Goal: Task Accomplishment & Management: Manage account settings

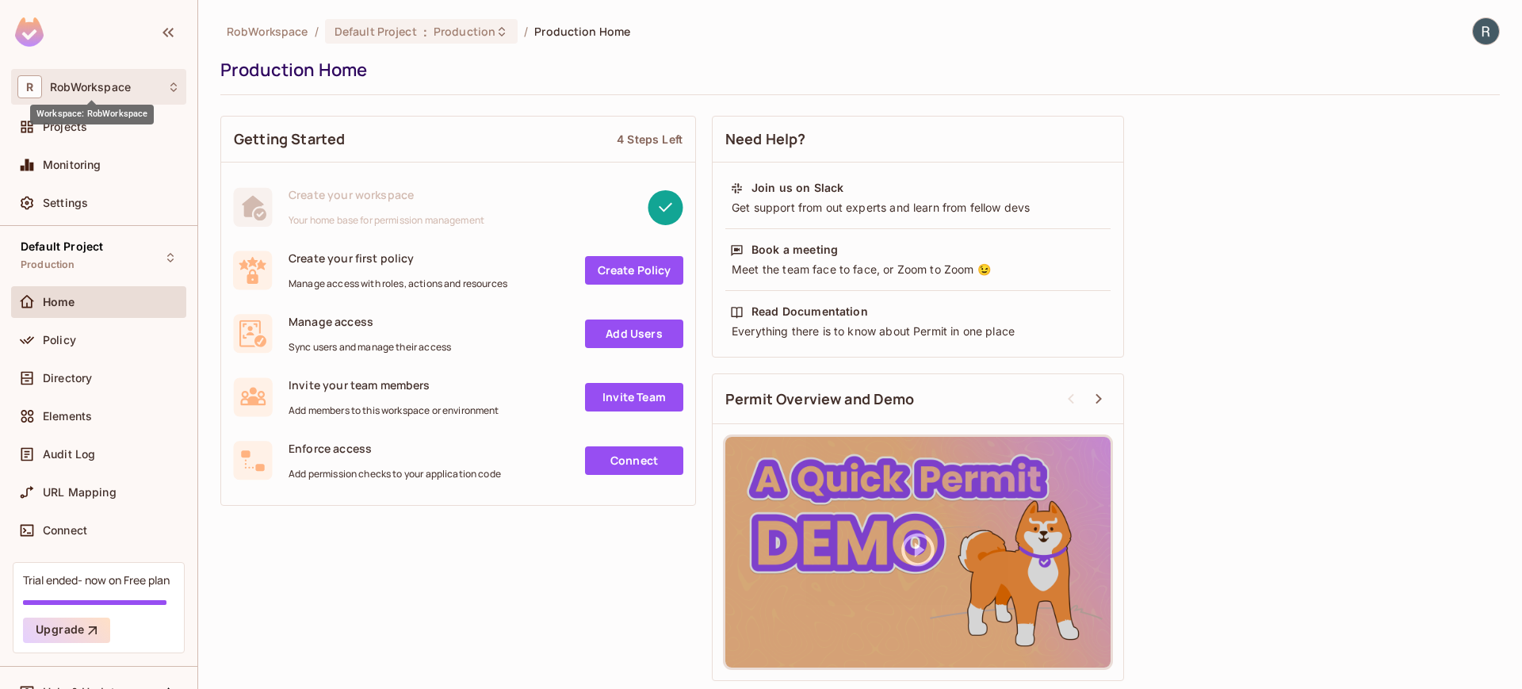
click at [113, 91] on span "RobWorkspace" at bounding box center [90, 87] width 81 height 13
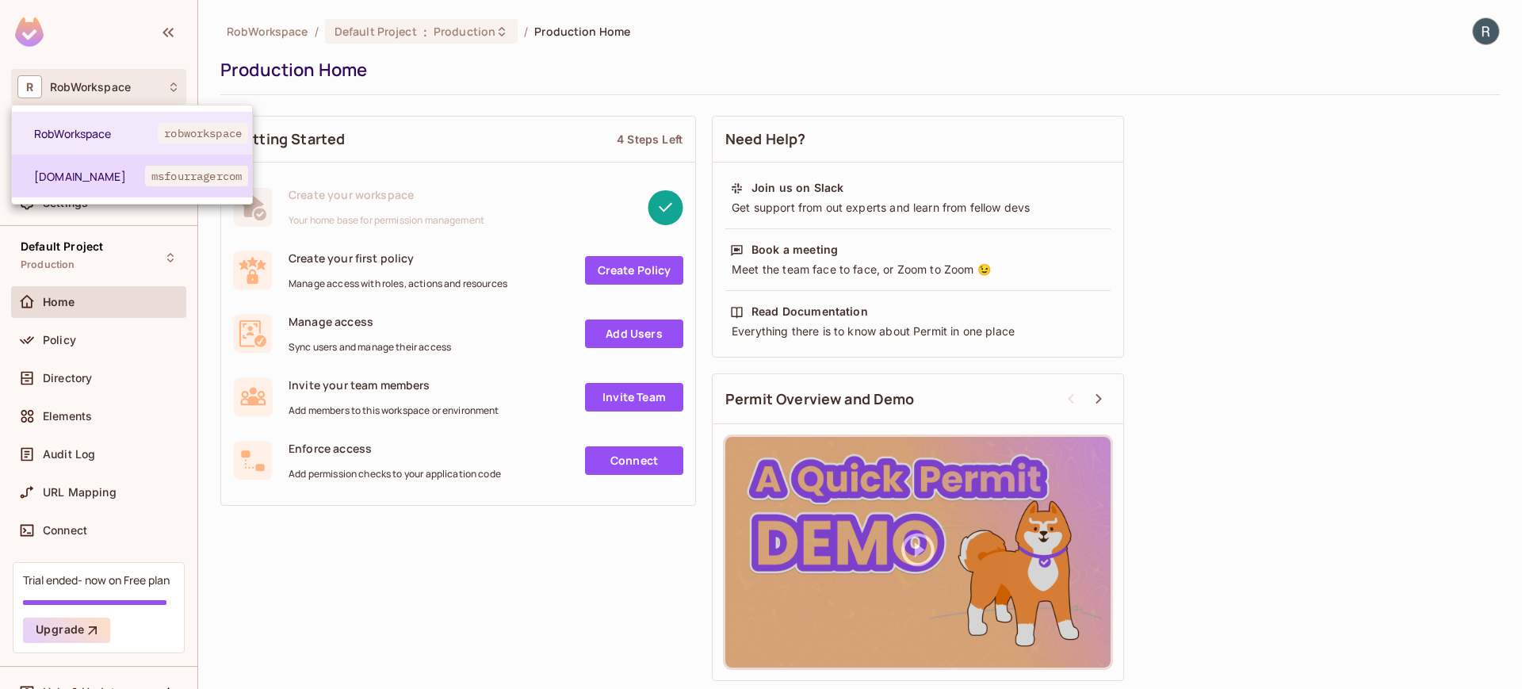
click at [71, 175] on span "[DOMAIN_NAME]" at bounding box center [89, 176] width 111 height 15
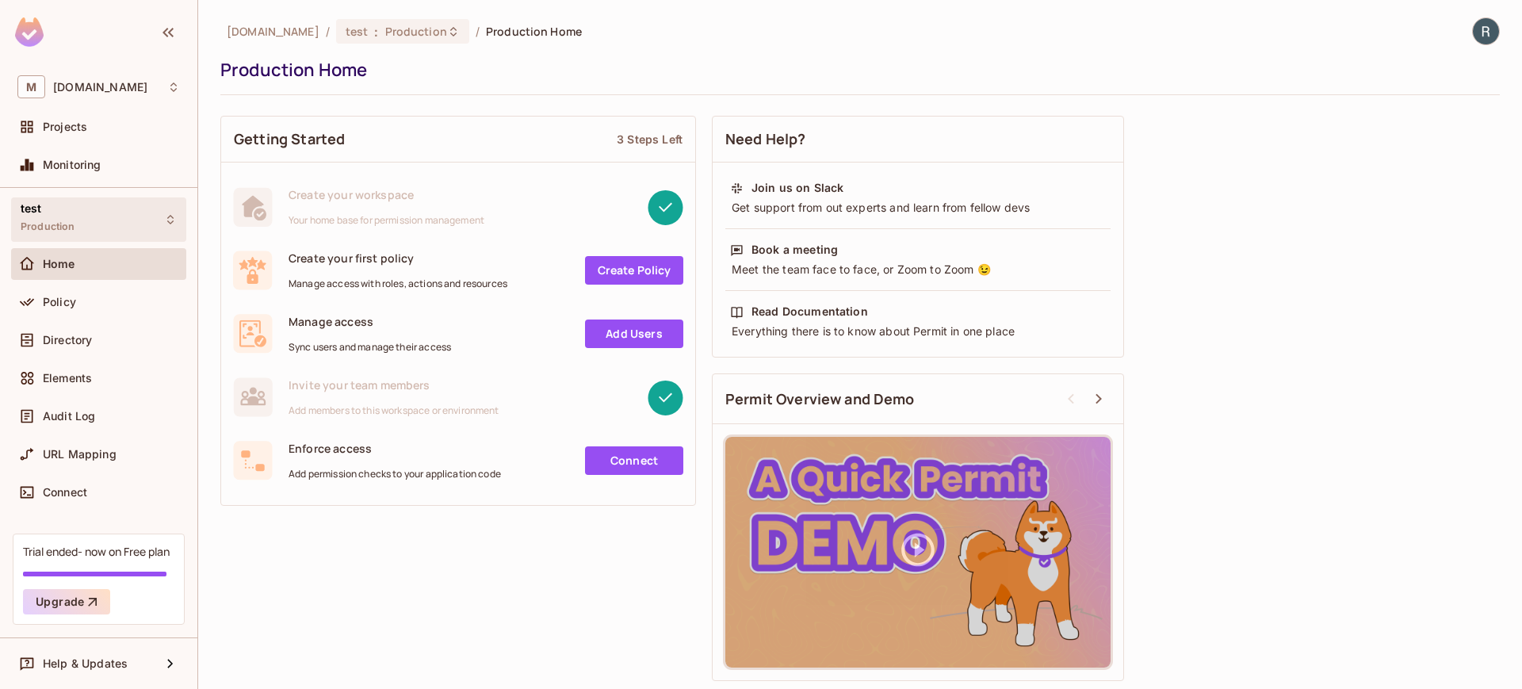
click at [82, 212] on div "test Production" at bounding box center [98, 219] width 175 height 44
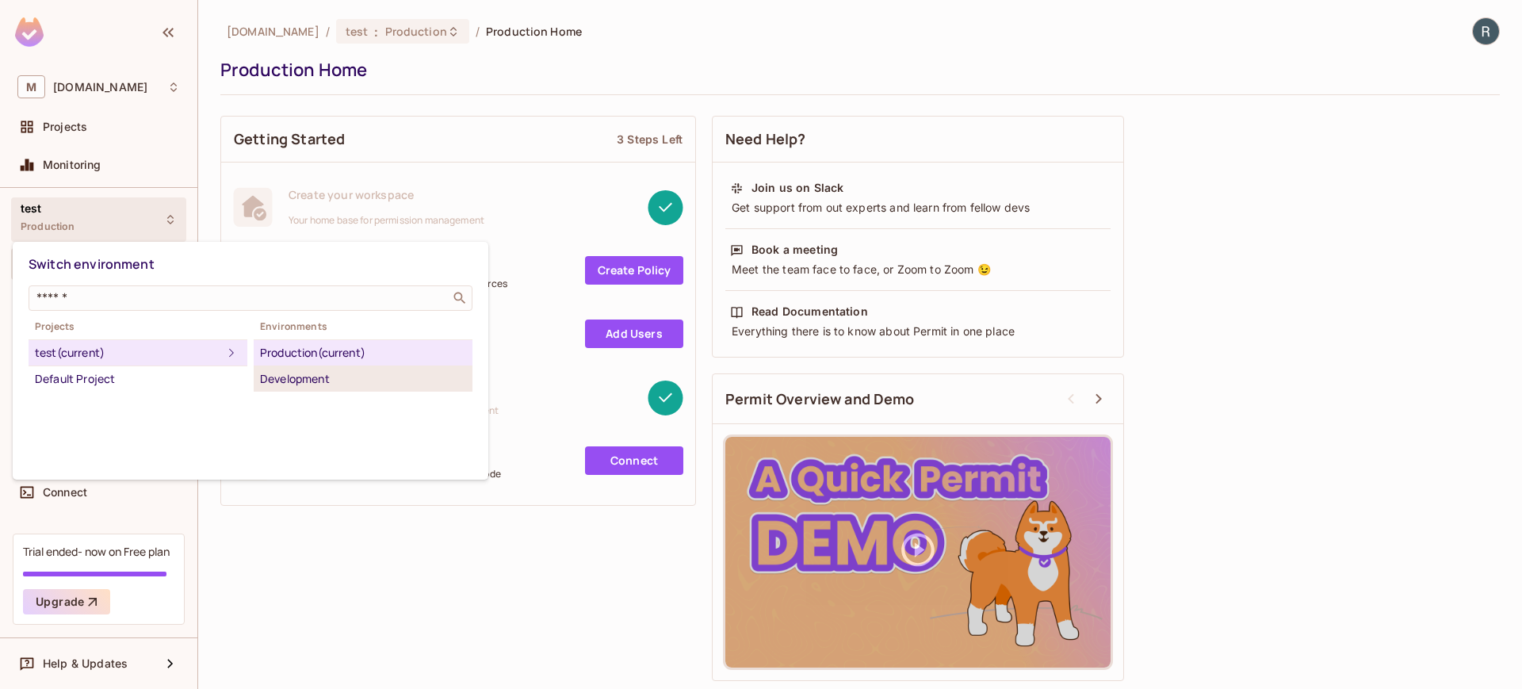
click at [281, 376] on div "Development" at bounding box center [363, 378] width 206 height 19
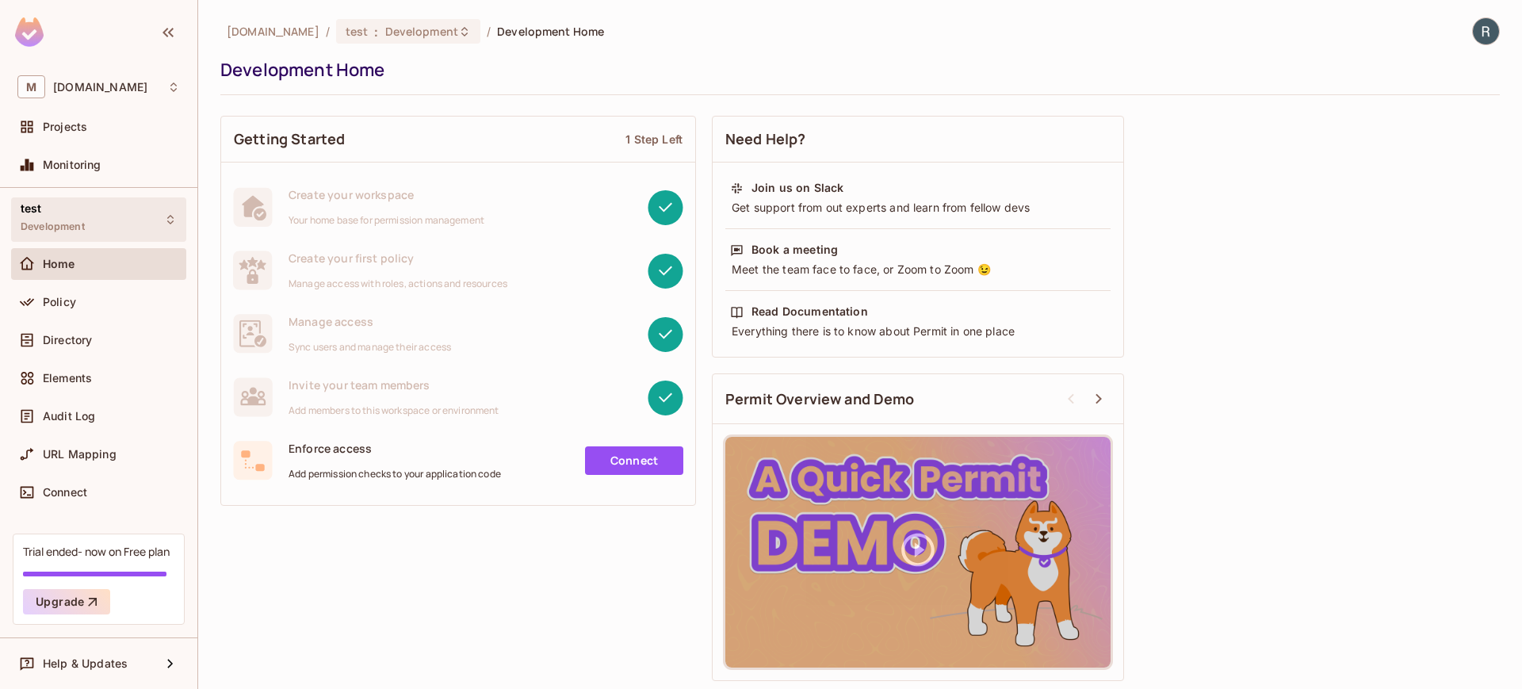
click at [100, 221] on div "test Development" at bounding box center [98, 219] width 175 height 44
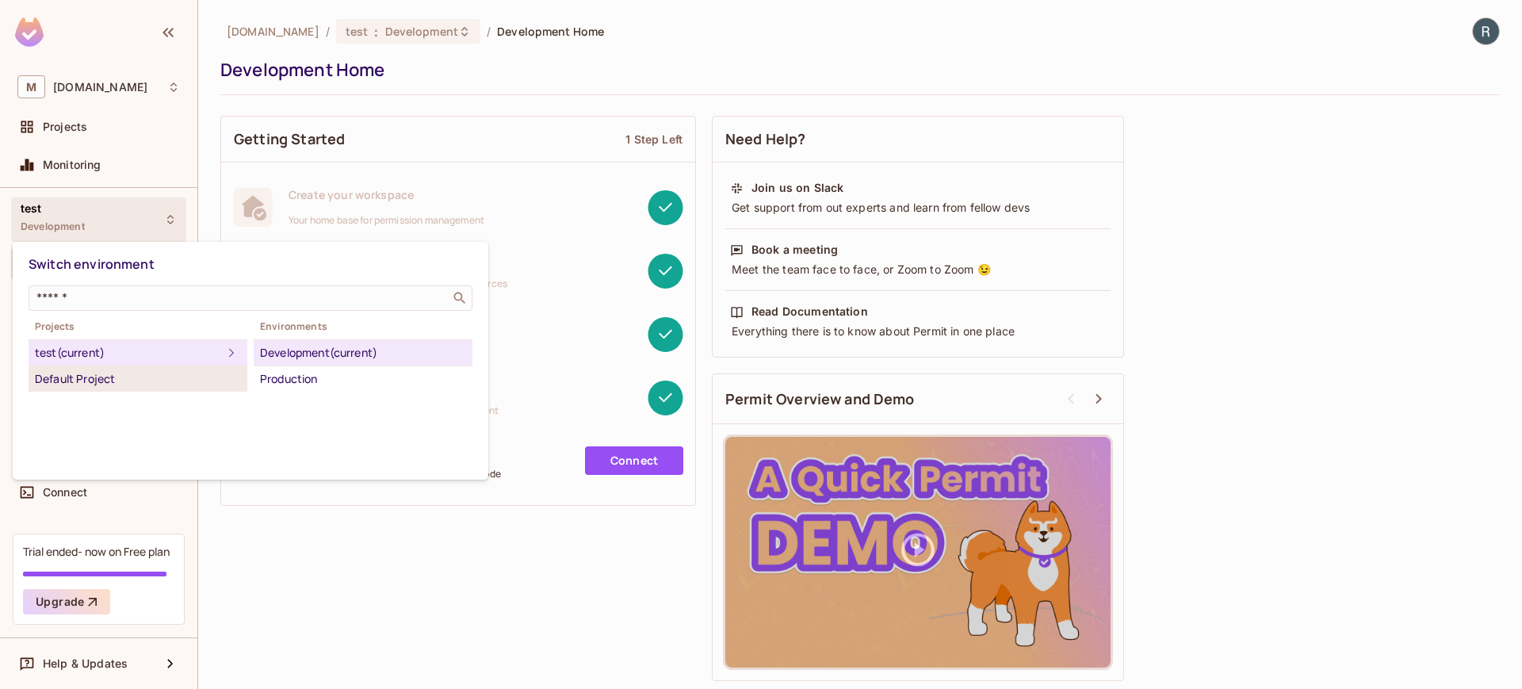
click at [96, 372] on div "Default Project" at bounding box center [138, 378] width 206 height 19
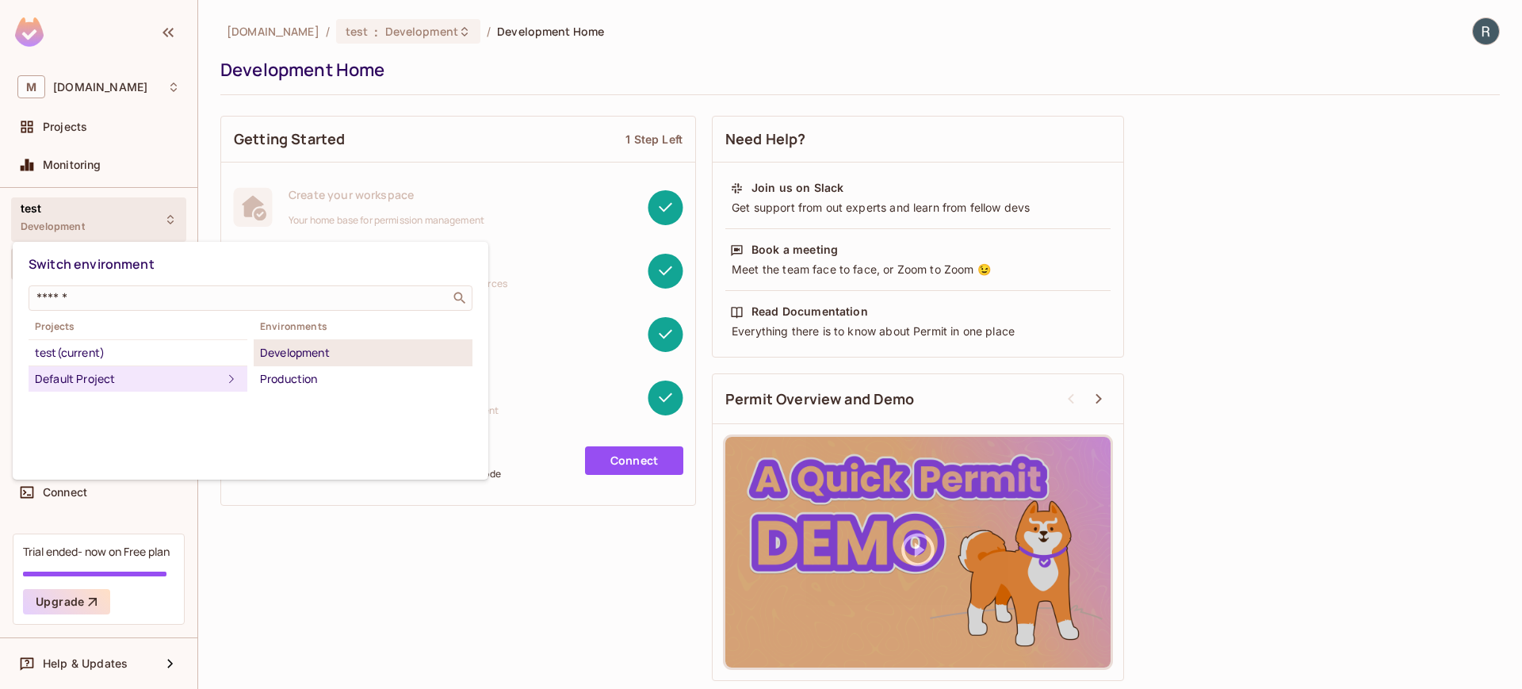
click at [277, 363] on li "Development" at bounding box center [363, 353] width 219 height 26
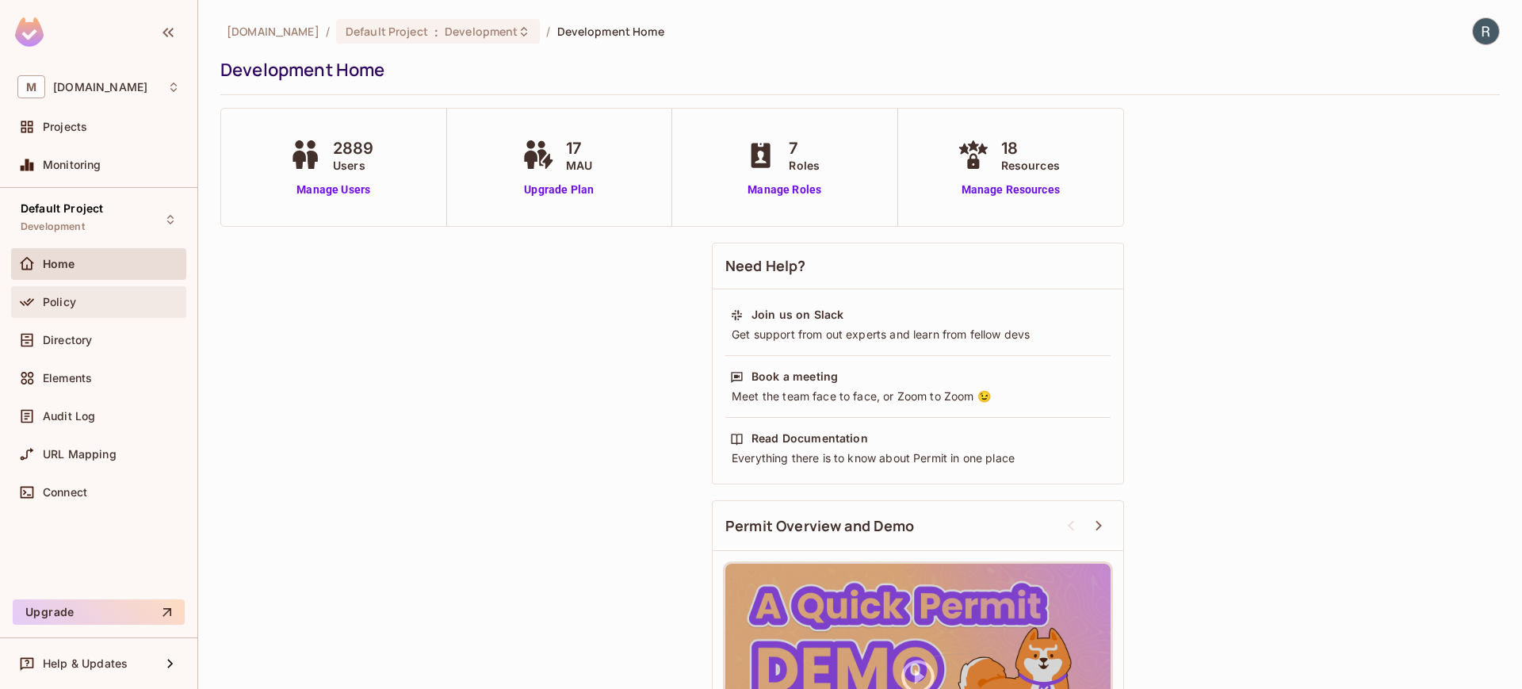
click at [75, 311] on div "Policy" at bounding box center [98, 301] width 162 height 19
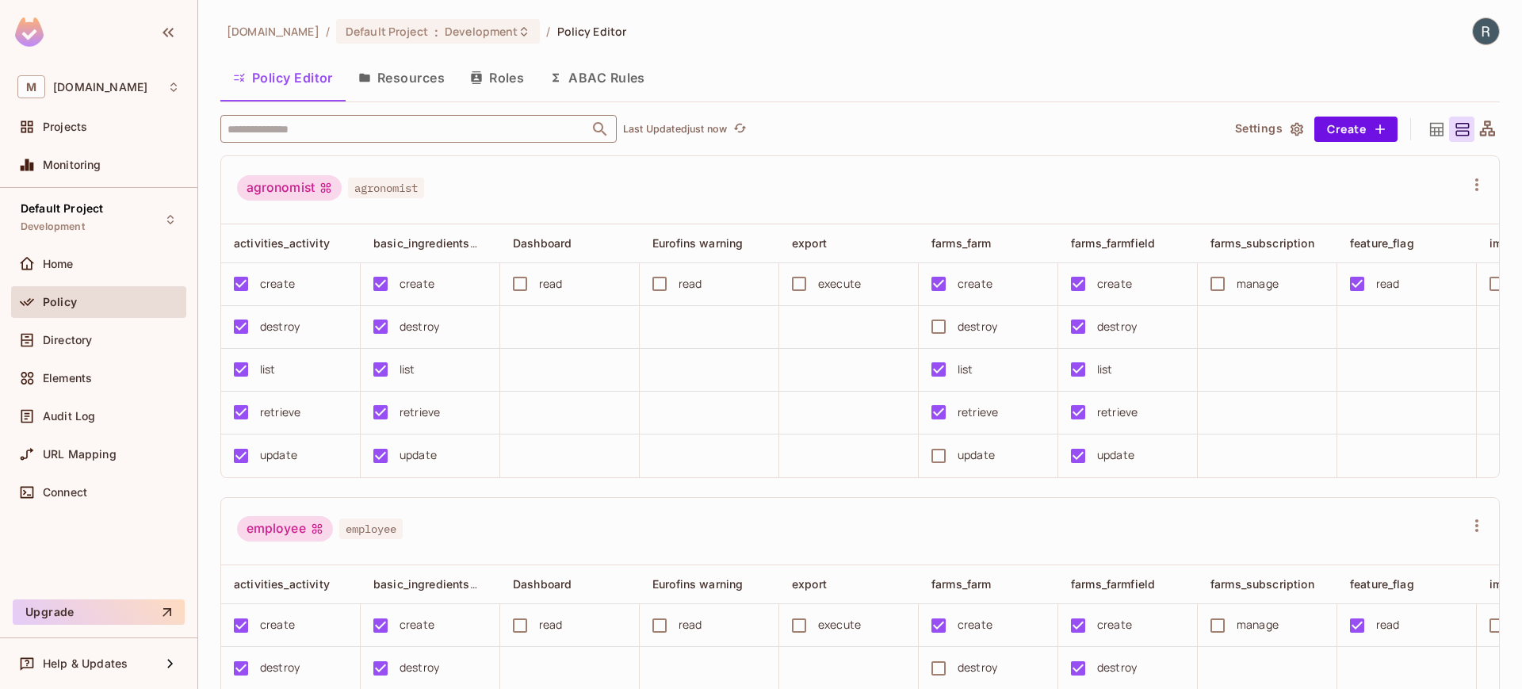
click at [316, 131] on input "text" at bounding box center [404, 129] width 362 height 28
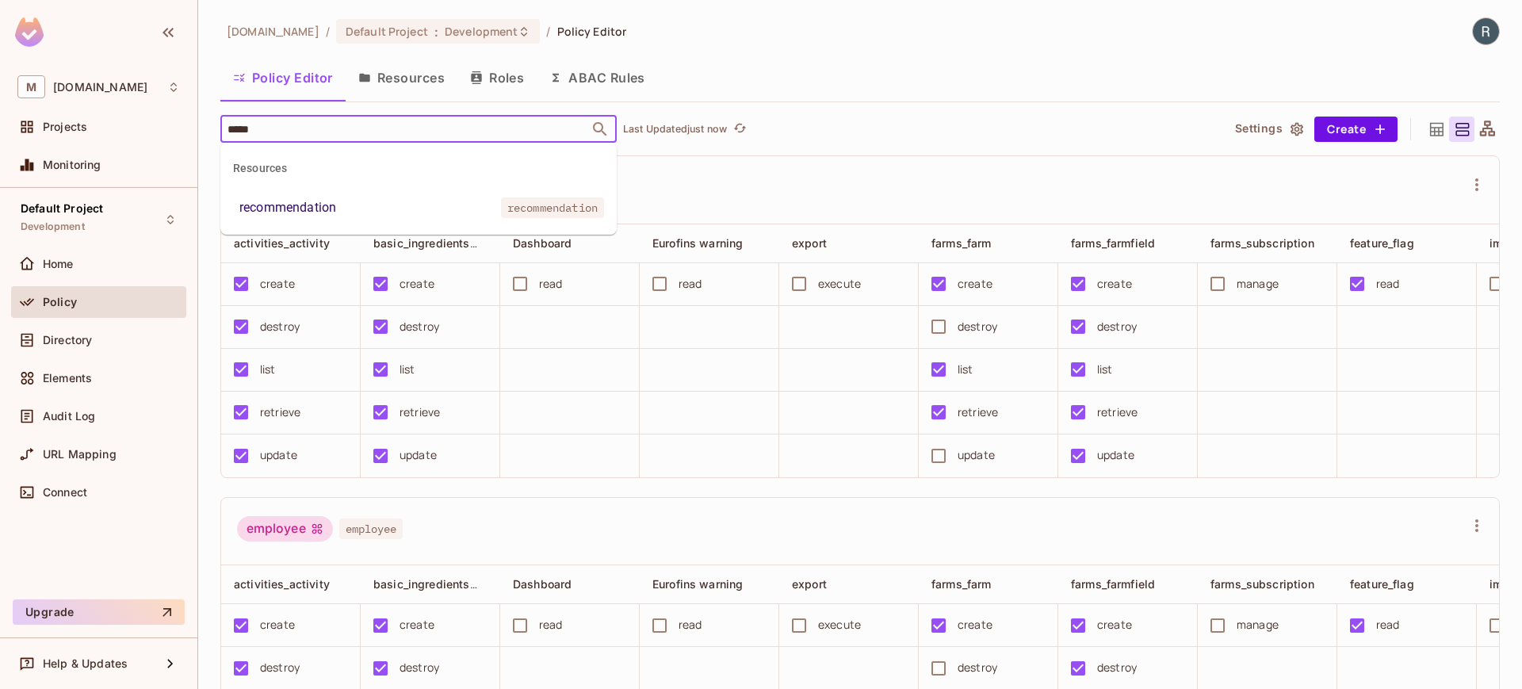
type input "******"
click at [315, 190] on li "Resources recommendation recommendation" at bounding box center [418, 185] width 396 height 73
click at [314, 195] on li "recommendation recommendation" at bounding box center [418, 207] width 396 height 29
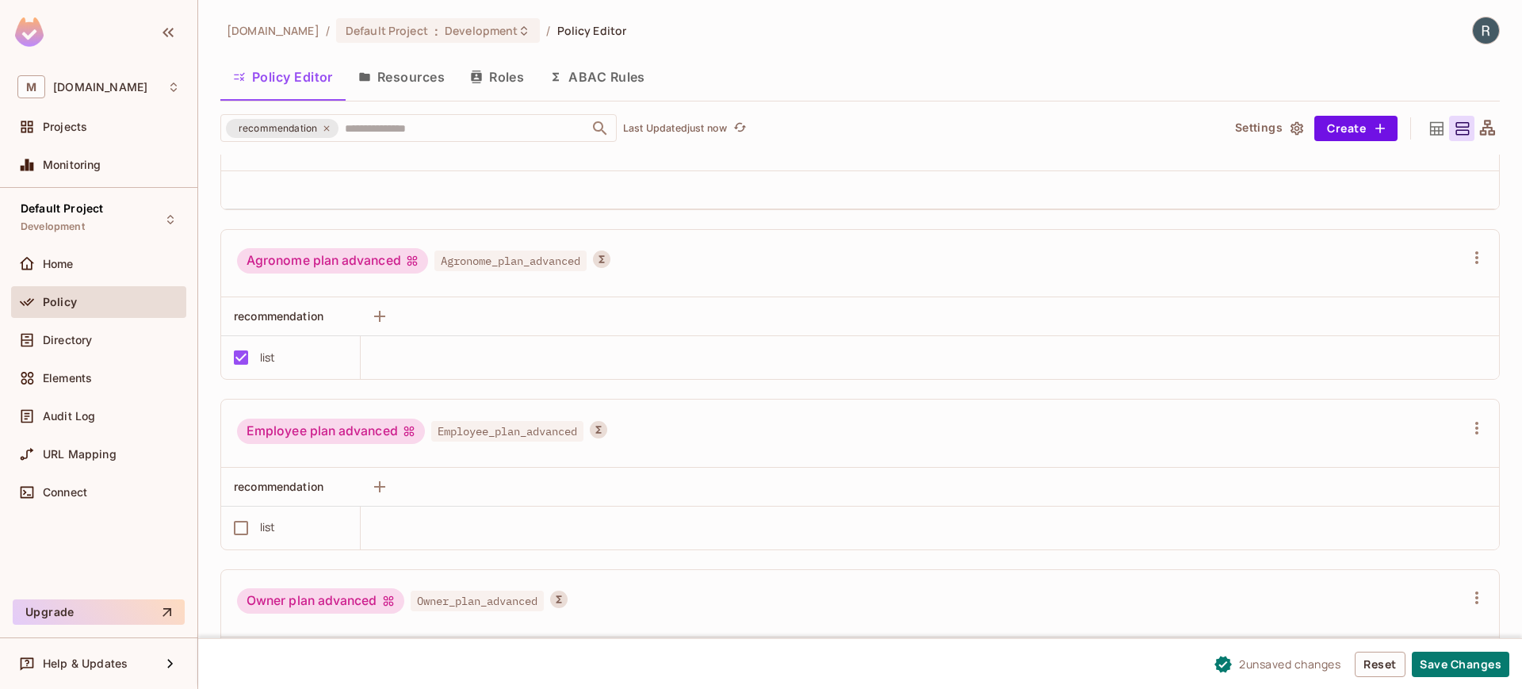
scroll to position [1045, 0]
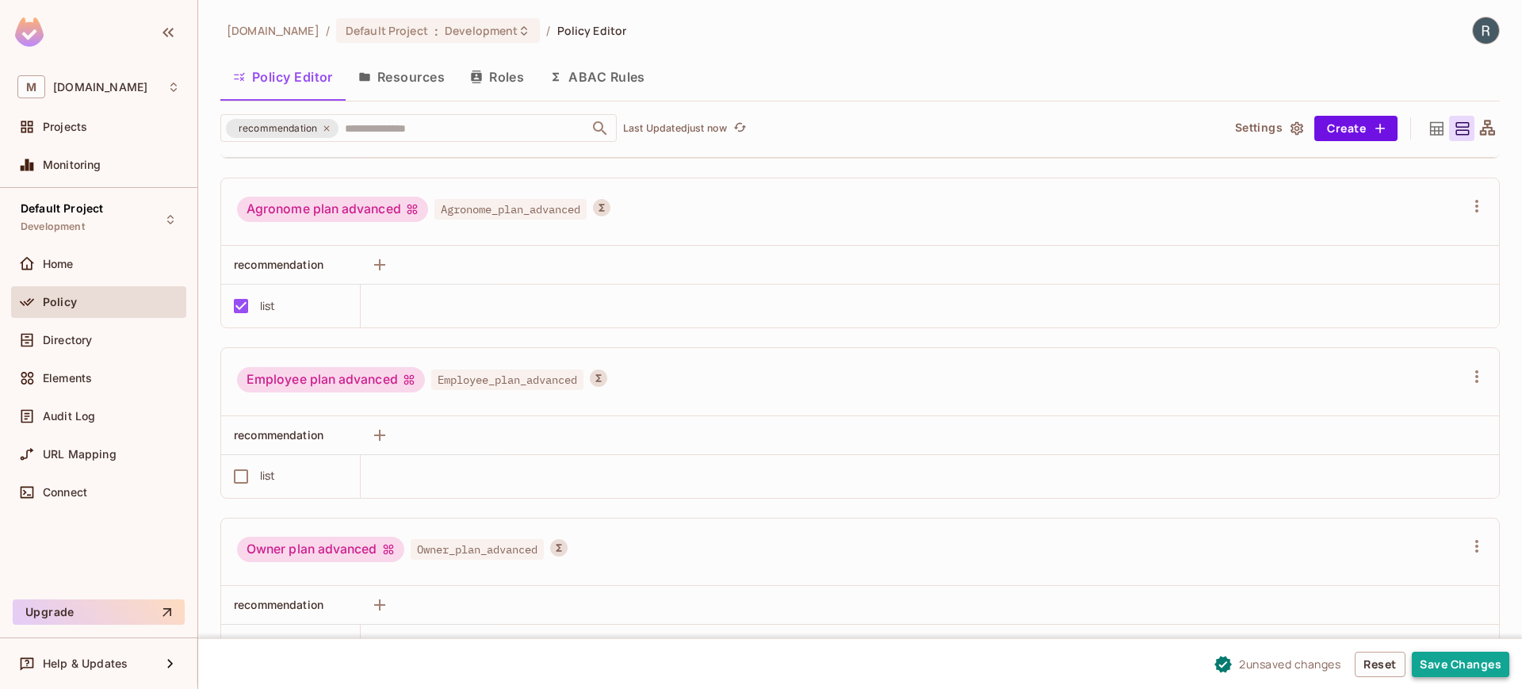
click at [1446, 663] on button "Save Changes" at bounding box center [1459, 663] width 97 height 25
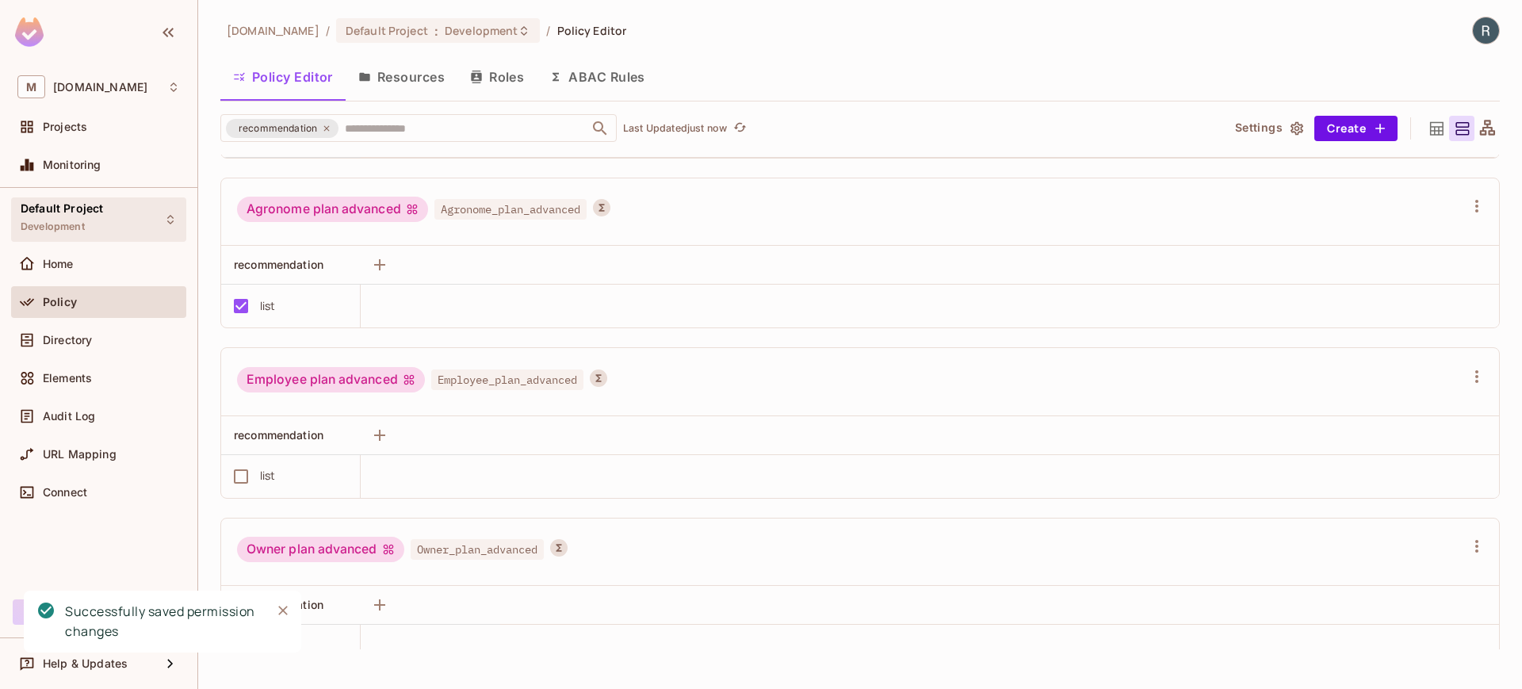
click at [124, 216] on div "Default Project Development" at bounding box center [98, 219] width 175 height 44
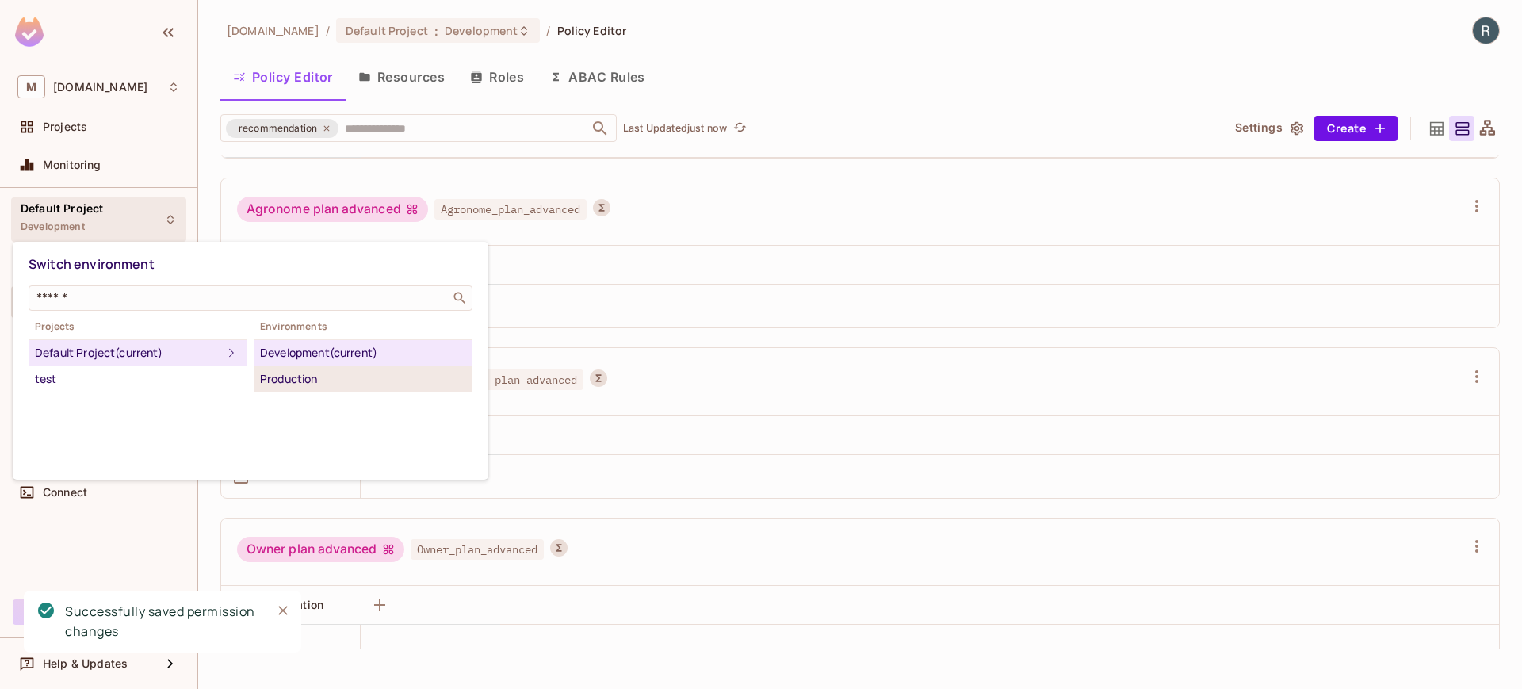
click at [311, 371] on div "Production" at bounding box center [363, 378] width 206 height 19
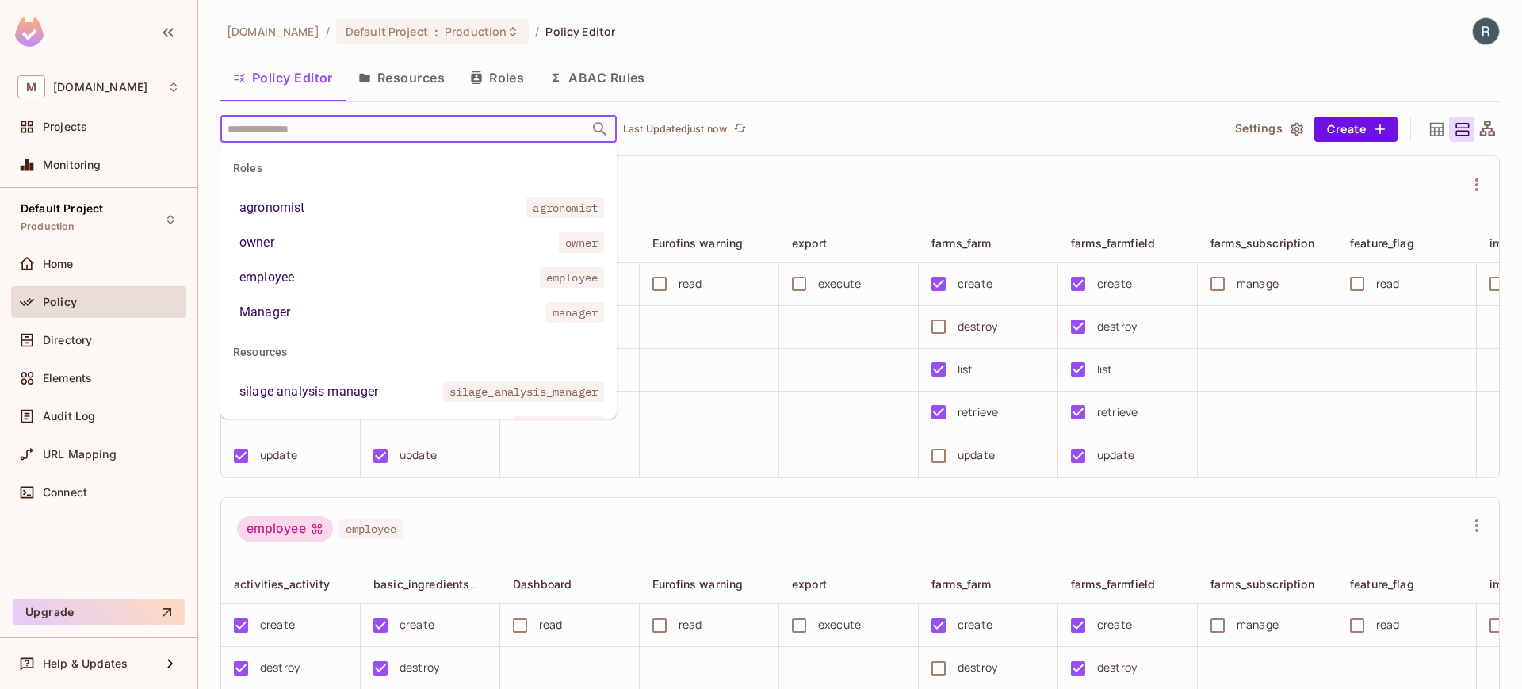
click at [402, 115] on input "text" at bounding box center [404, 129] width 362 height 28
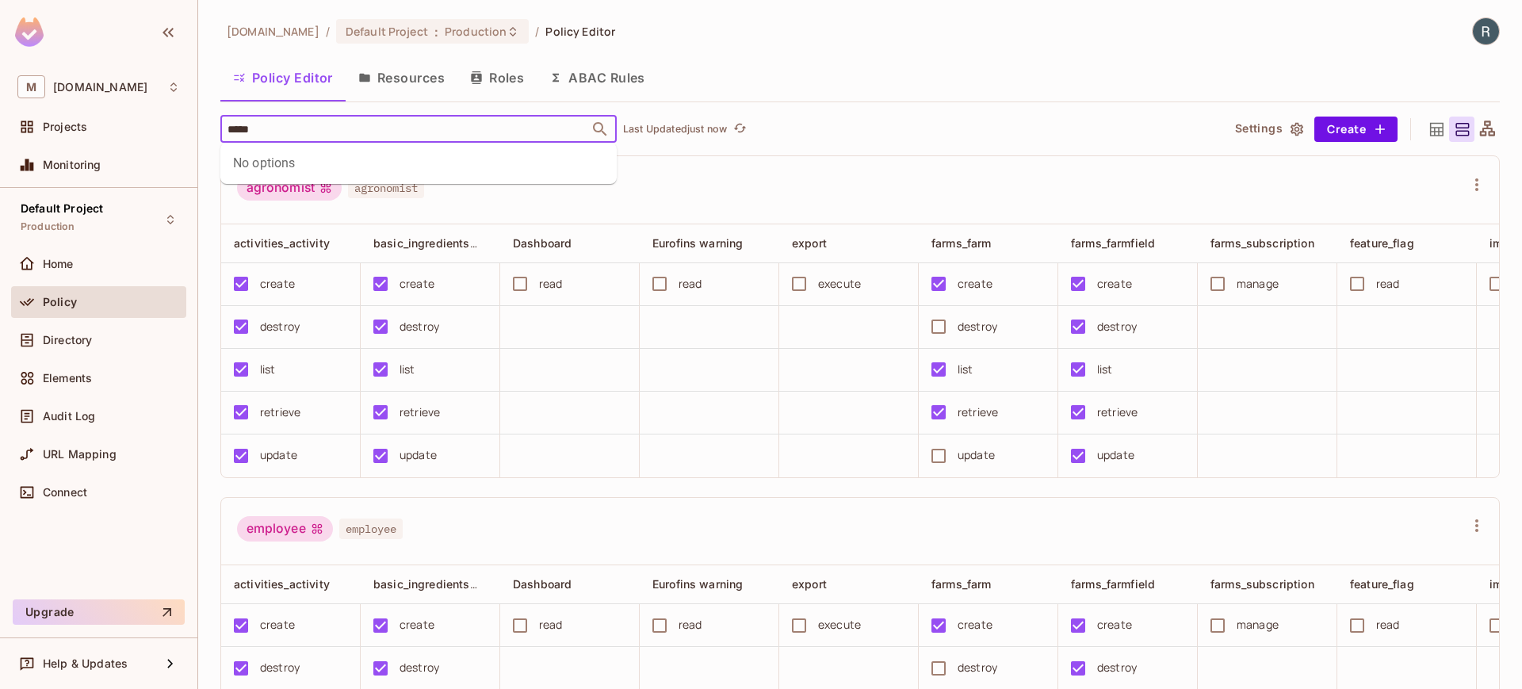
type input "*"
type input "******"
click at [823, 103] on div "[DOMAIN_NAME] / Default Project : Production / Policy Editor Policy Editor Reso…" at bounding box center [859, 353] width 1279 height 672
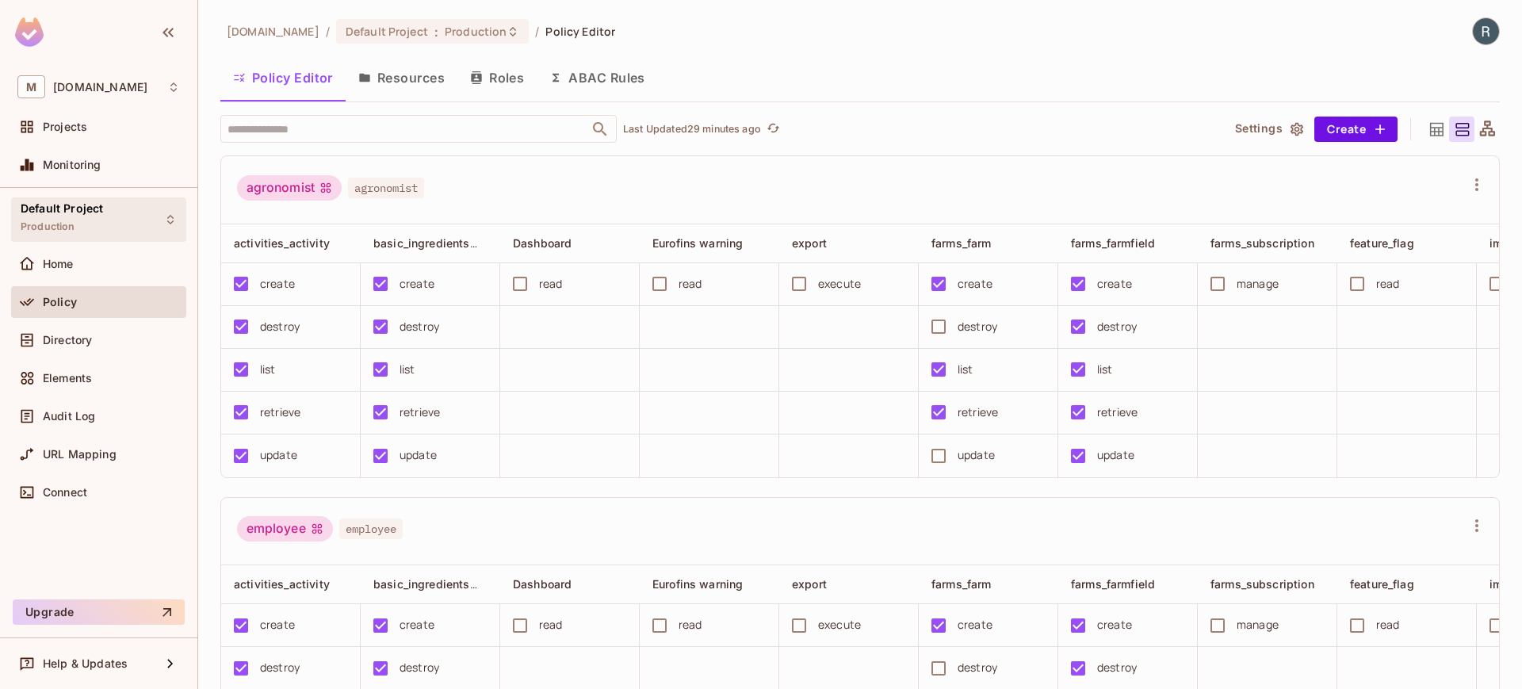
click at [111, 215] on div "Default Project Production" at bounding box center [98, 219] width 175 height 44
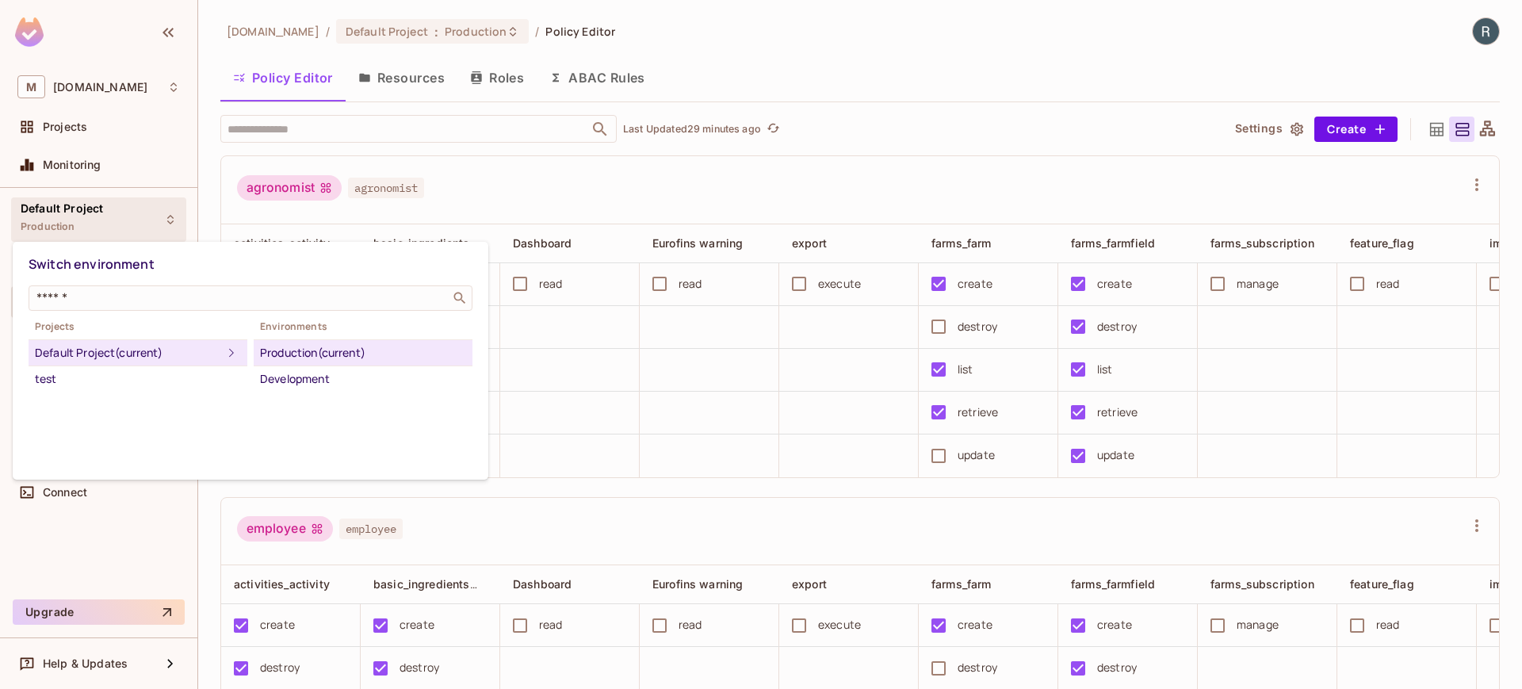
click at [83, 207] on div at bounding box center [761, 344] width 1522 height 689
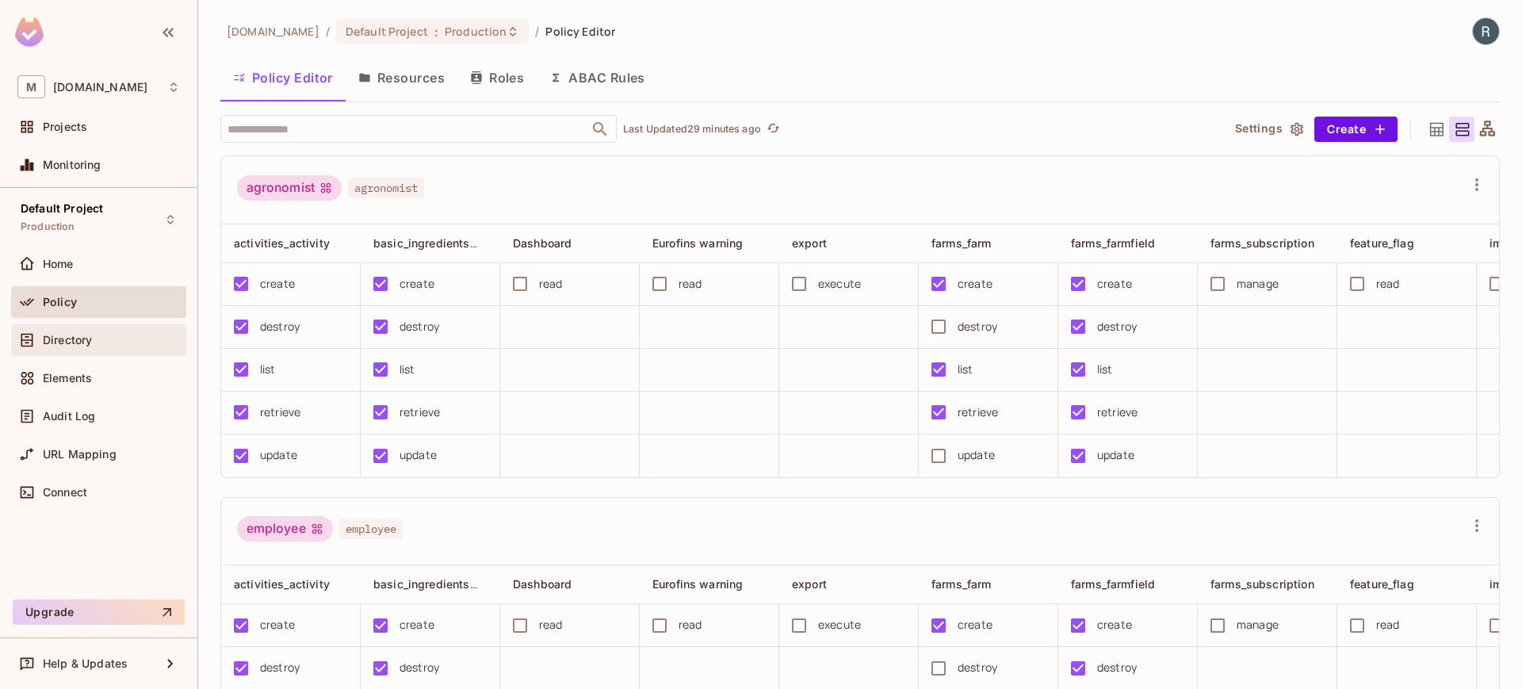
click at [74, 337] on span "Directory" at bounding box center [67, 340] width 49 height 13
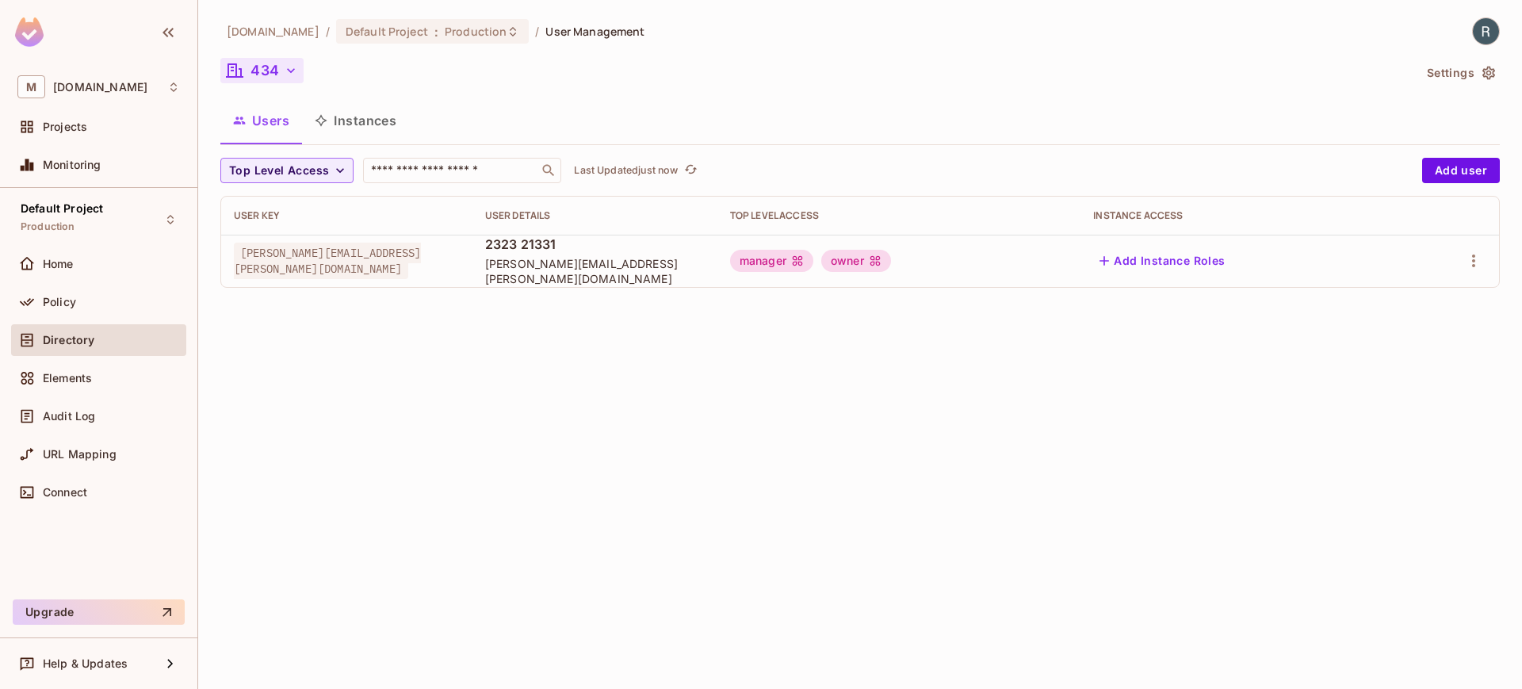
click at [283, 72] on icon "button" at bounding box center [291, 71] width 16 height 16
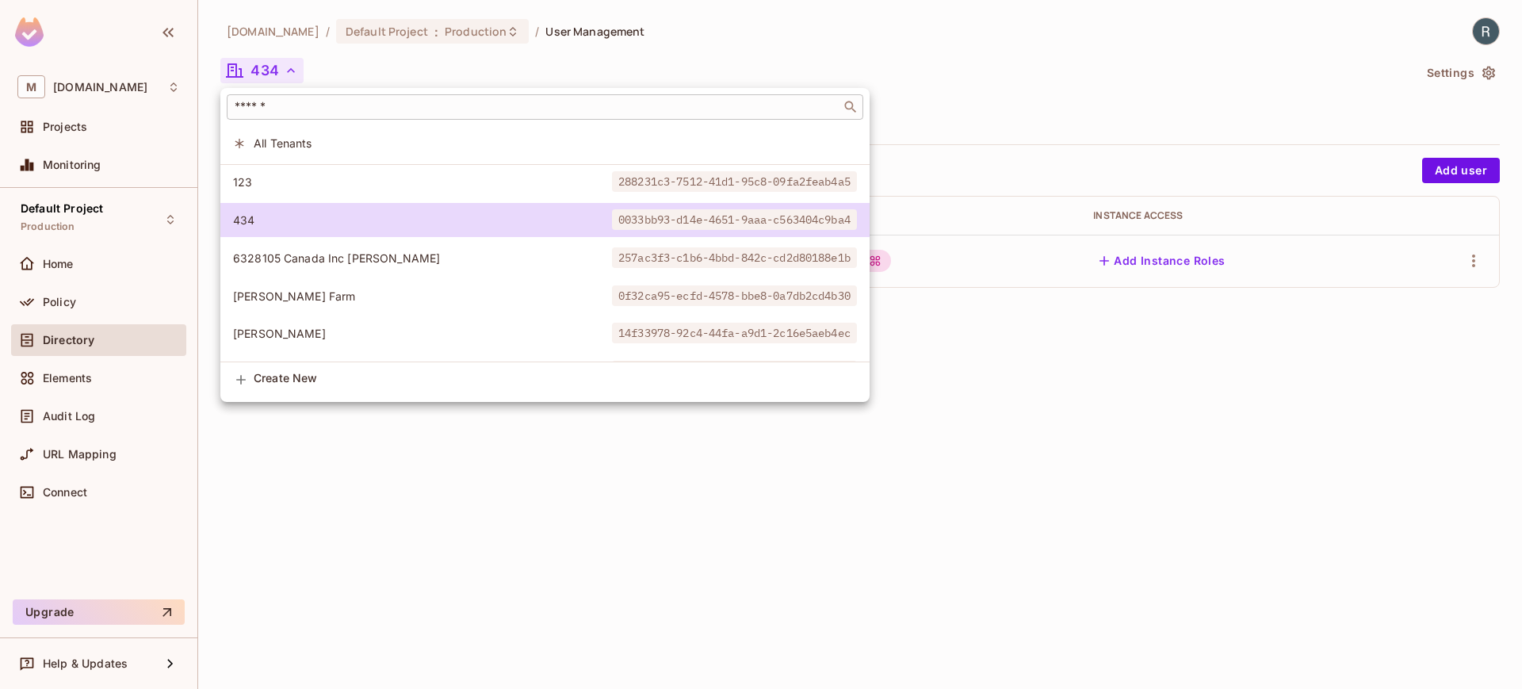
drag, startPoint x: 327, startPoint y: 124, endPoint x: 333, endPoint y: 110, distance: 15.3
click at [327, 122] on div "​" at bounding box center [544, 107] width 649 height 38
click at [333, 109] on input "text" at bounding box center [533, 107] width 605 height 16
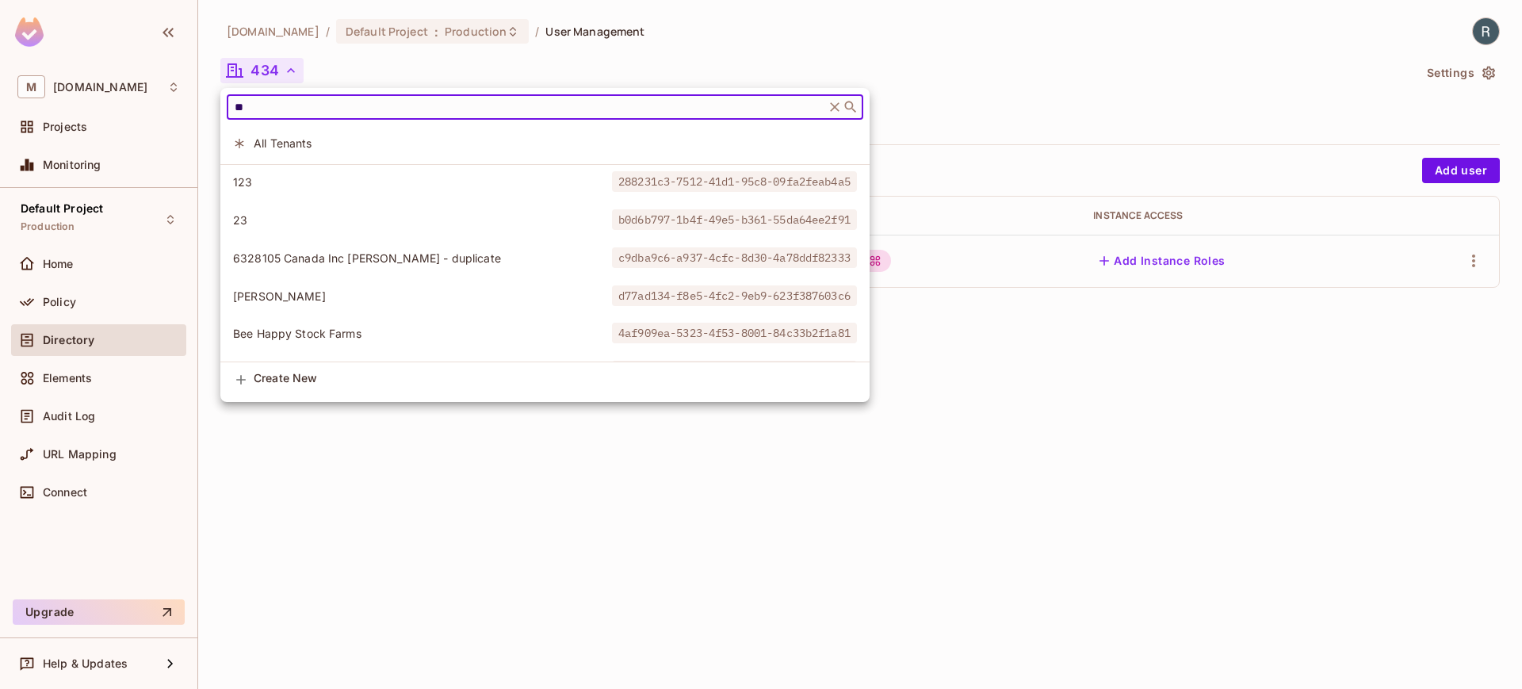
type input "**"
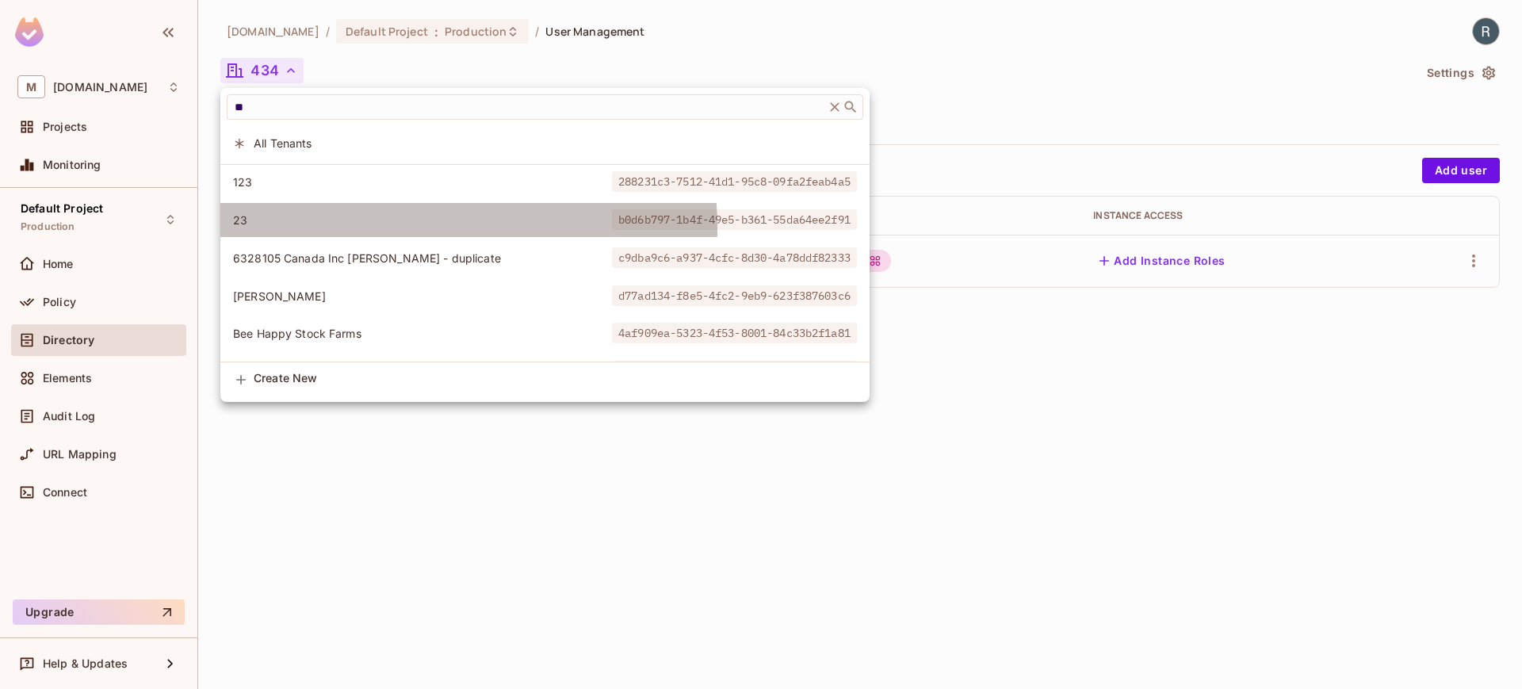
click at [286, 231] on li "23 b0d6b797-1b4f-49e5-b361-55da64ee2f91" at bounding box center [544, 220] width 649 height 34
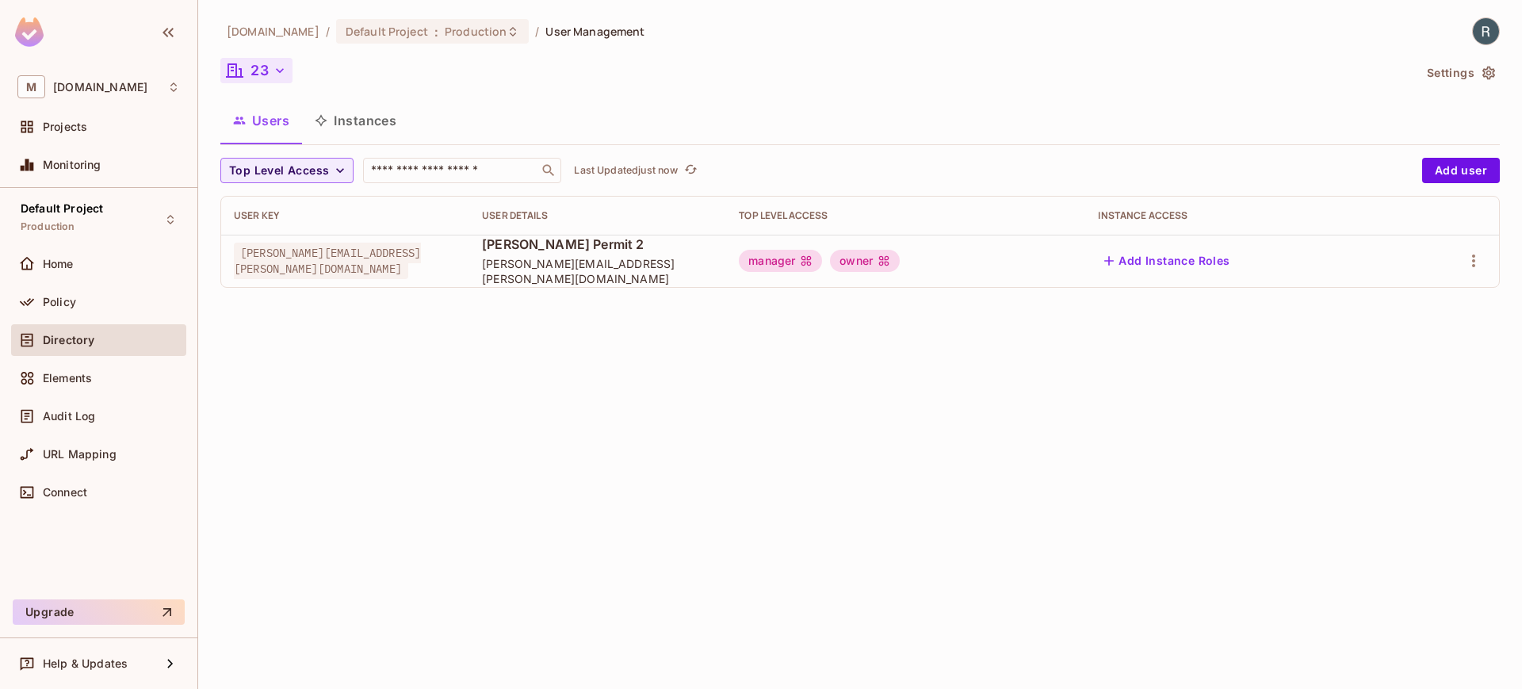
drag, startPoint x: 724, startPoint y: 377, endPoint x: 727, endPoint y: 386, distance: 9.3
click at [724, 377] on div "[DOMAIN_NAME] / Default Project : Production / User Management 23 Settings User…" at bounding box center [859, 344] width 1323 height 689
click at [880, 358] on div "[DOMAIN_NAME] / Default Project : Production / User Management 23 Settings User…" at bounding box center [859, 344] width 1323 height 689
click at [494, 174] on input "text" at bounding box center [451, 170] width 166 height 16
click at [733, 406] on div "[DOMAIN_NAME] / Default Project : Production / User Management 23 Settings User…" at bounding box center [859, 344] width 1323 height 689
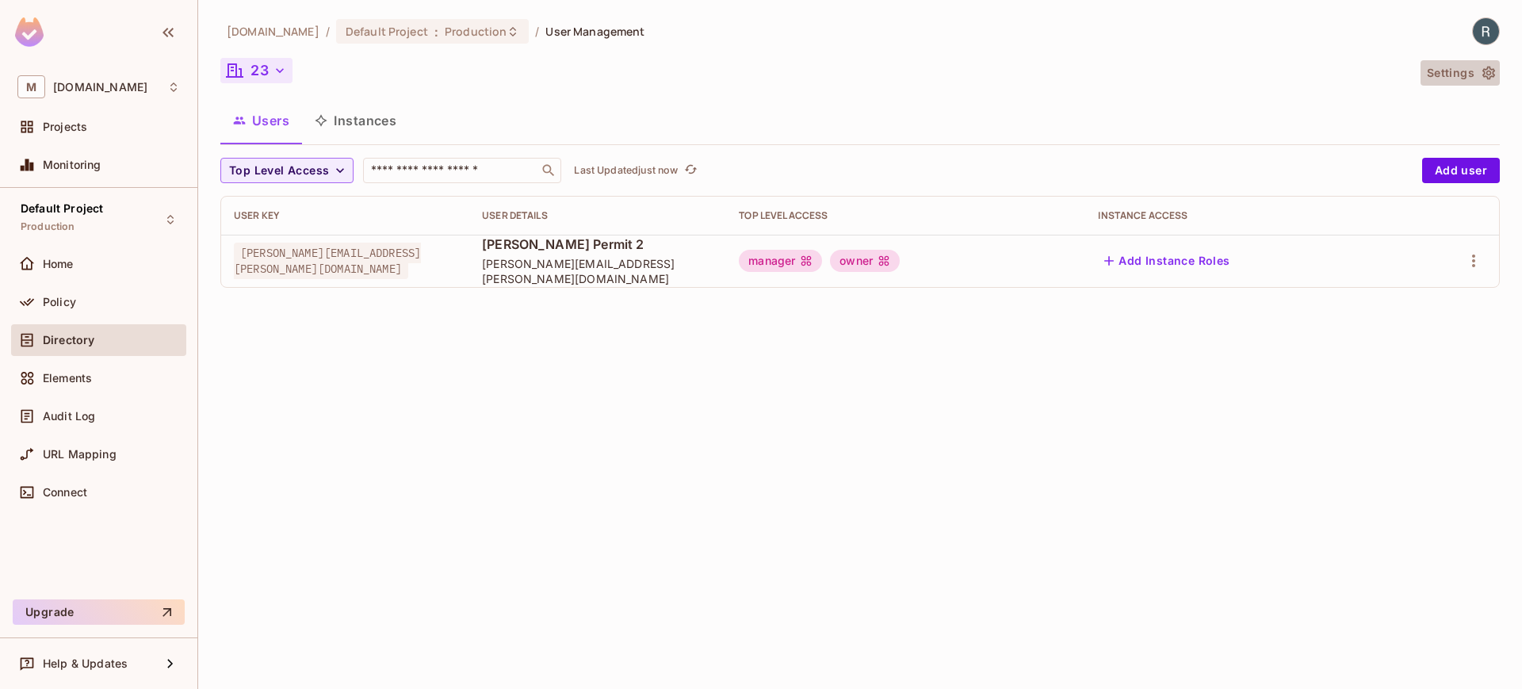
click at [1481, 67] on icon "button" at bounding box center [1488, 73] width 16 height 16
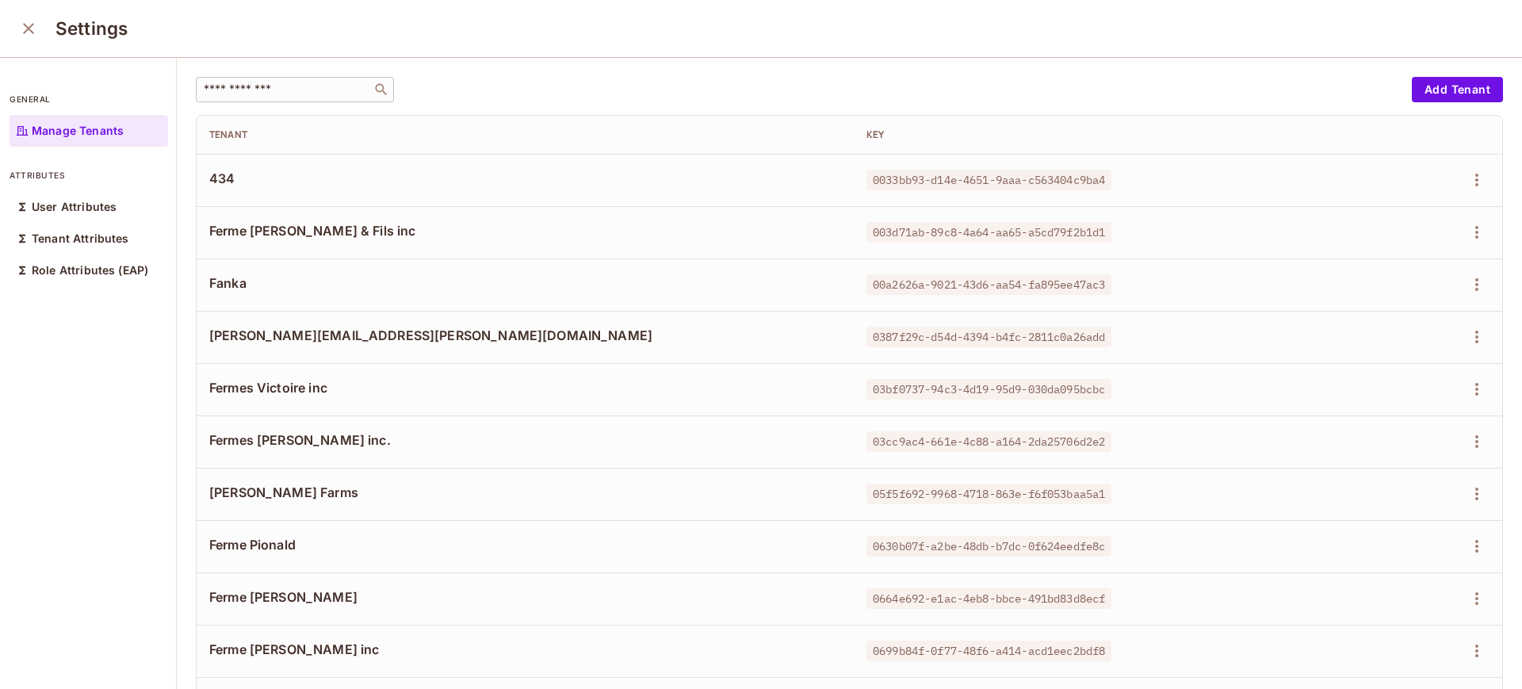
click at [260, 99] on div "​" at bounding box center [295, 89] width 198 height 25
drag, startPoint x: 243, startPoint y: 86, endPoint x: 179, endPoint y: 74, distance: 64.5
click at [178, 74] on div "* ​ Add Tenant Tenant Key 434 0033bb93-d14e-4651-9aaa-c563404c9ba4 Ferme [PERSO…" at bounding box center [849, 374] width 1345 height 632
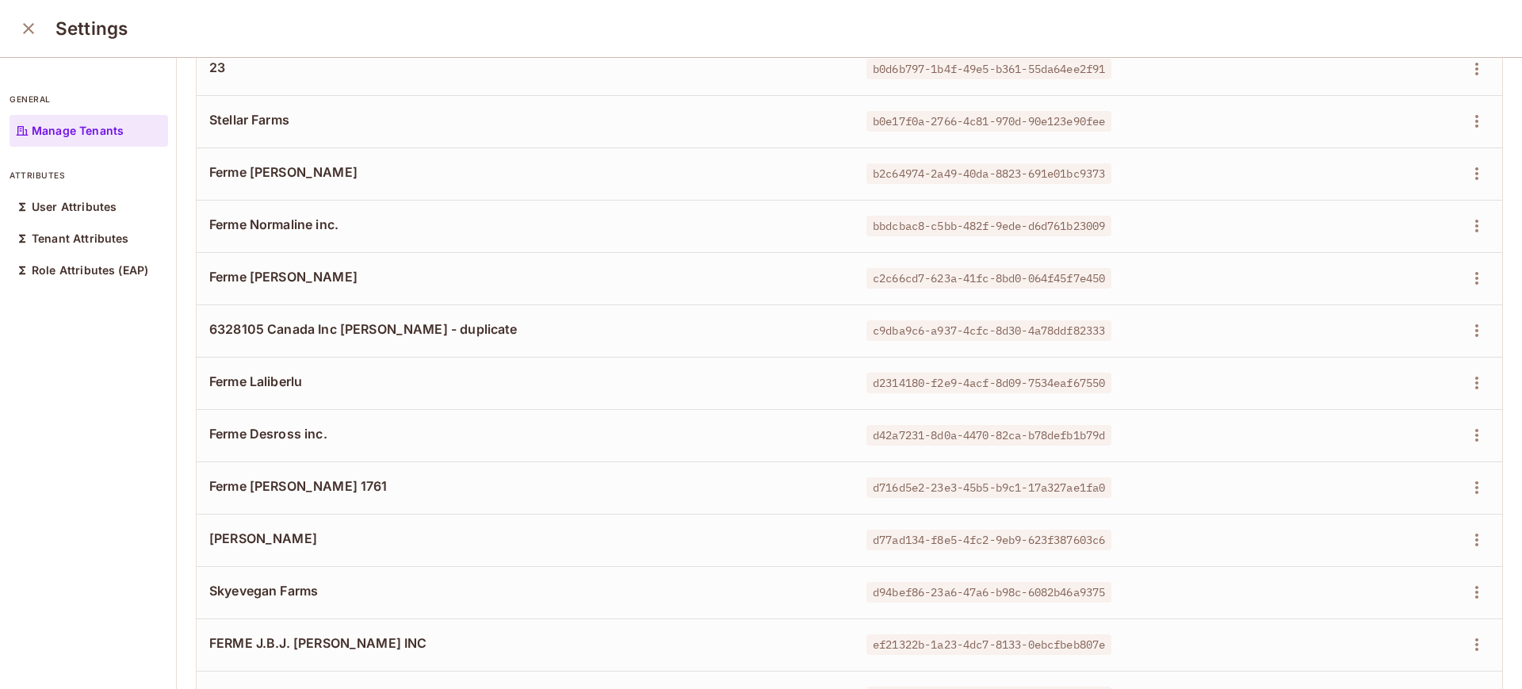
scroll to position [1372, 0]
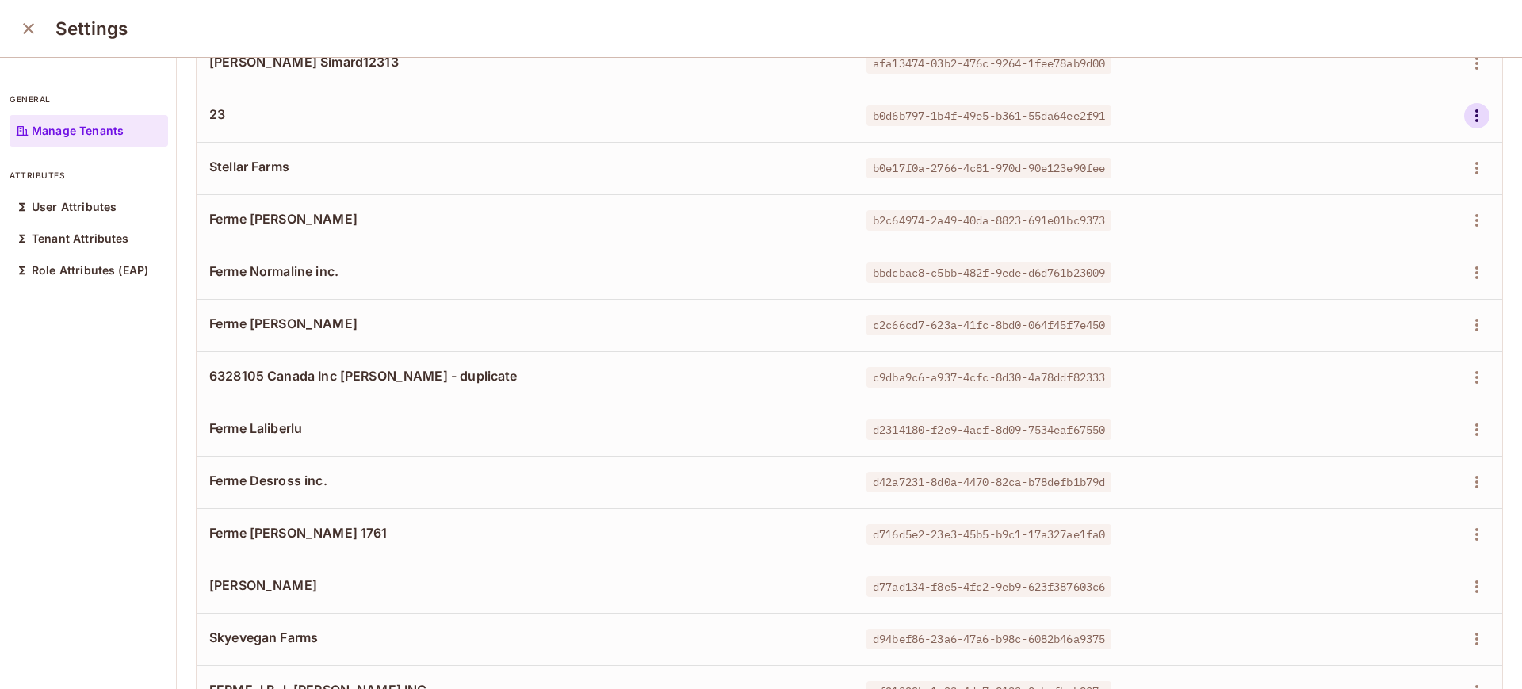
type input "**"
click at [1467, 118] on icon "button" at bounding box center [1476, 115] width 19 height 19
click at [1351, 154] on div "Edit" at bounding box center [1356, 151] width 58 height 25
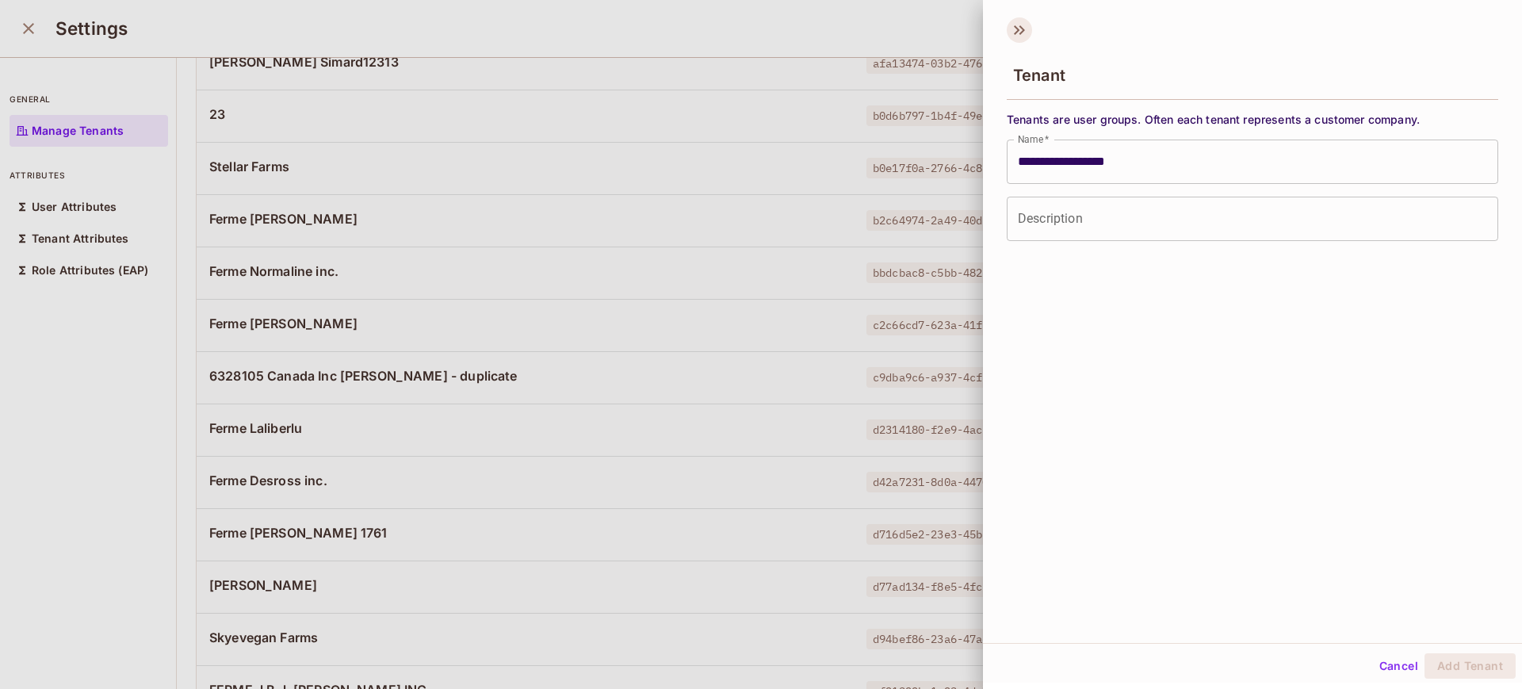
click at [1023, 23] on icon at bounding box center [1018, 29] width 25 height 25
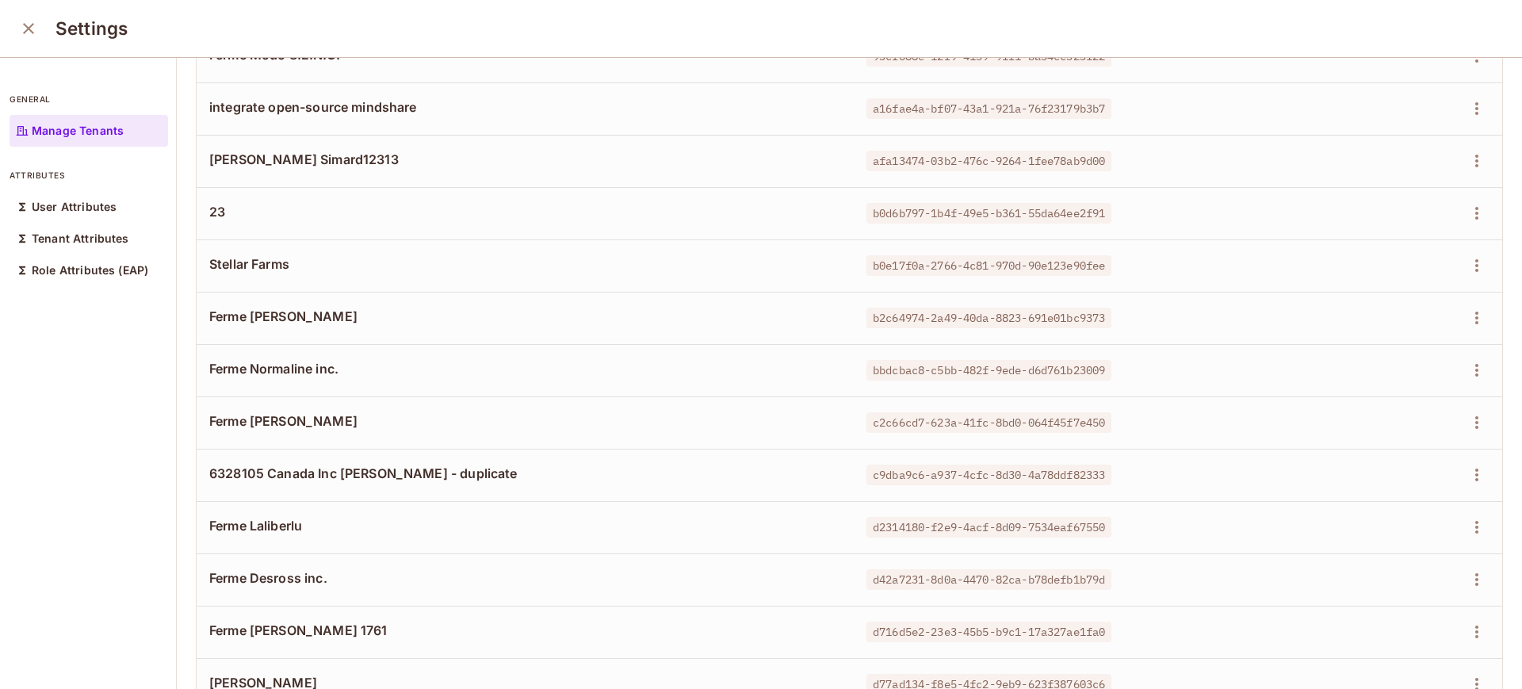
scroll to position [1268, 0]
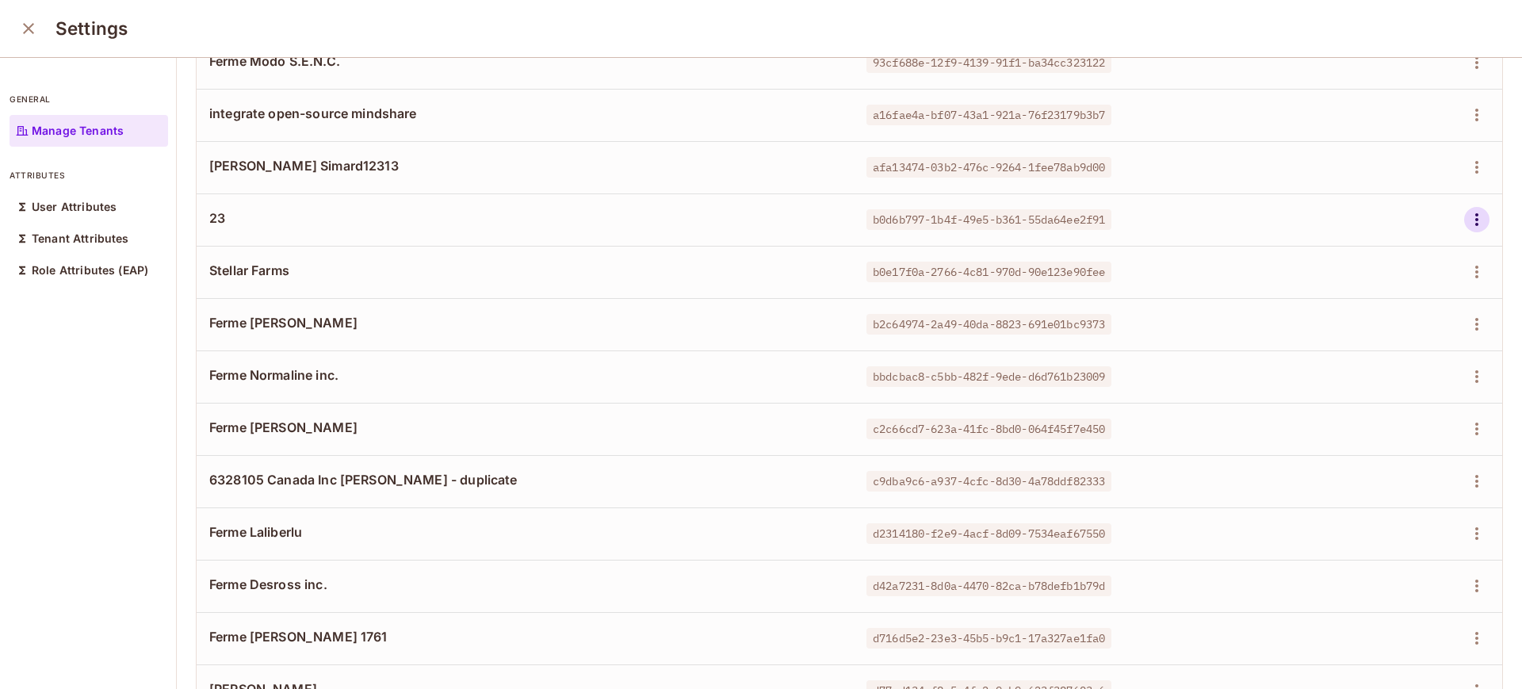
click at [1467, 220] on icon "button" at bounding box center [1476, 219] width 19 height 19
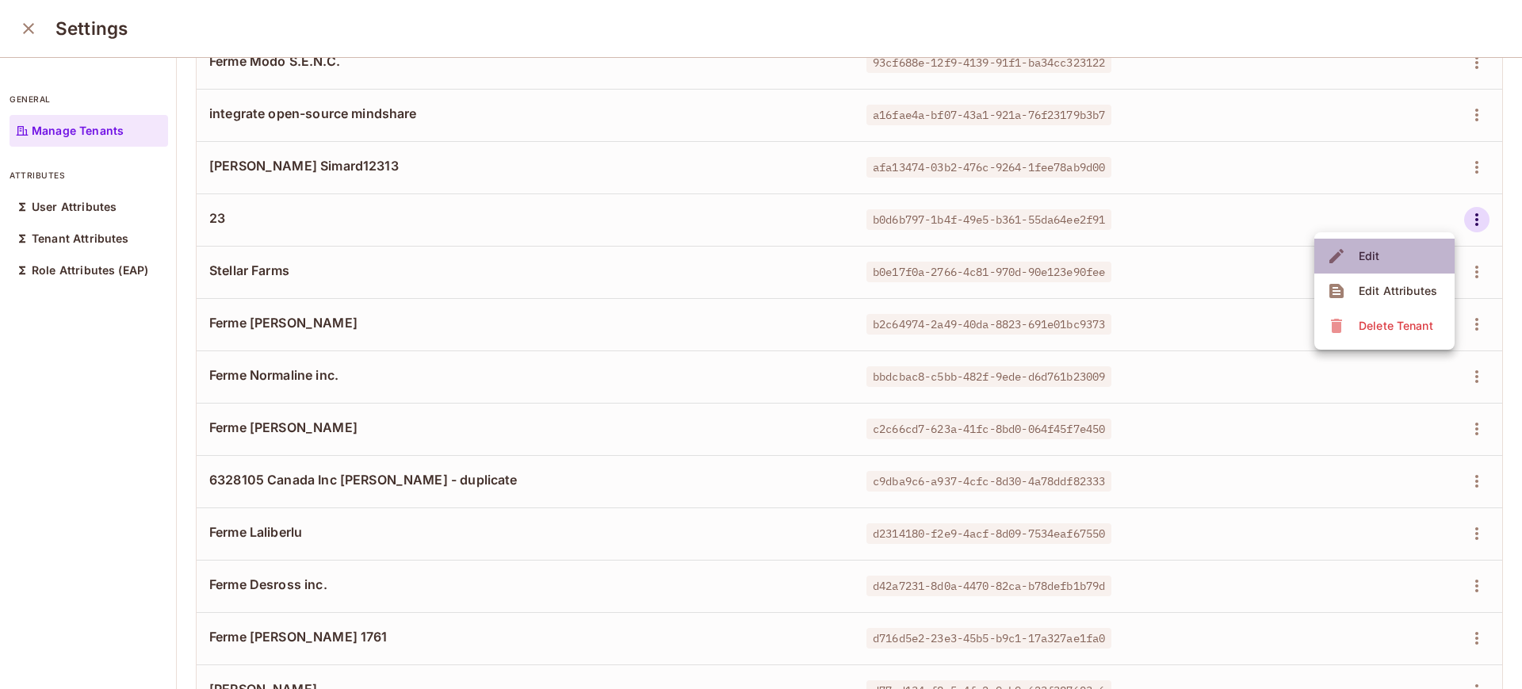
click at [1396, 248] on li "Edit" at bounding box center [1384, 256] width 140 height 35
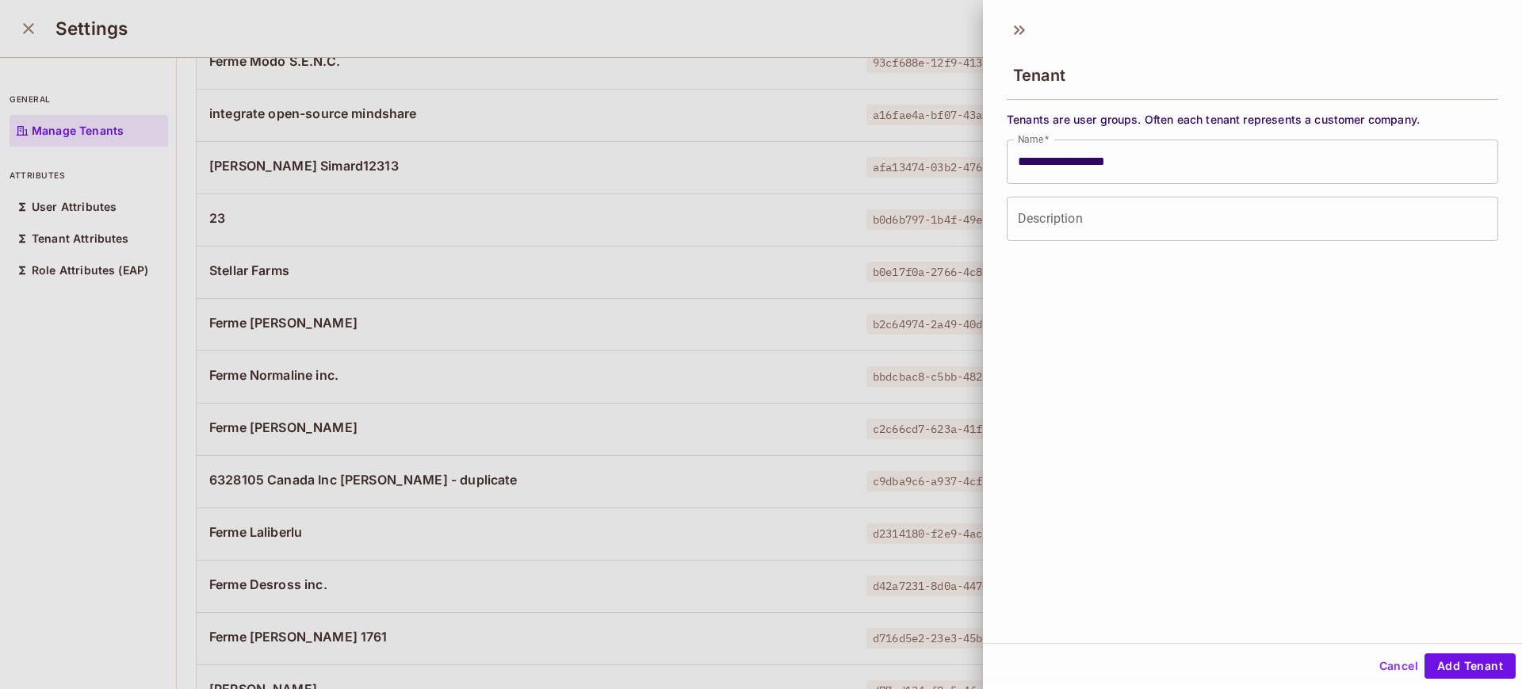
click at [1087, 162] on input "**********" at bounding box center [1251, 161] width 491 height 44
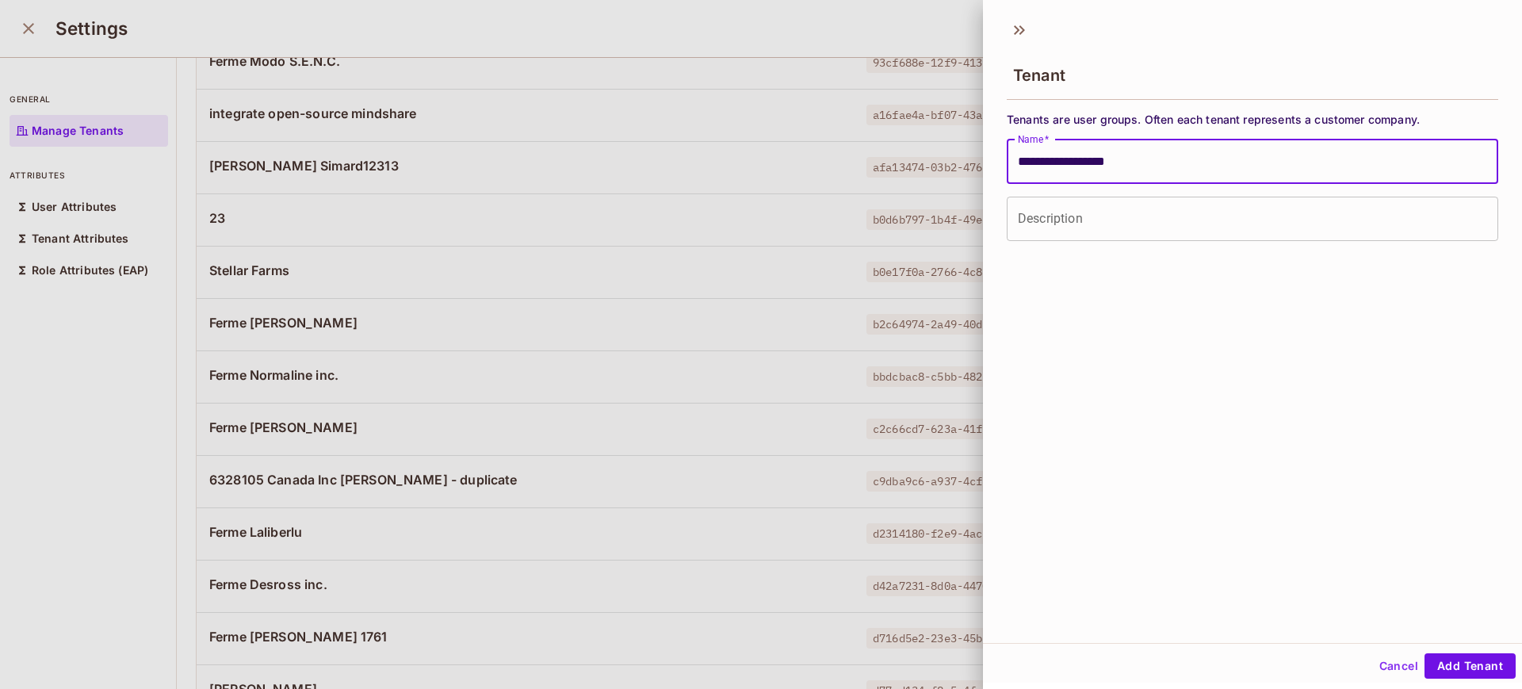
click at [1087, 162] on input "**********" at bounding box center [1251, 161] width 491 height 44
click at [1177, 162] on input "**********" at bounding box center [1251, 161] width 491 height 44
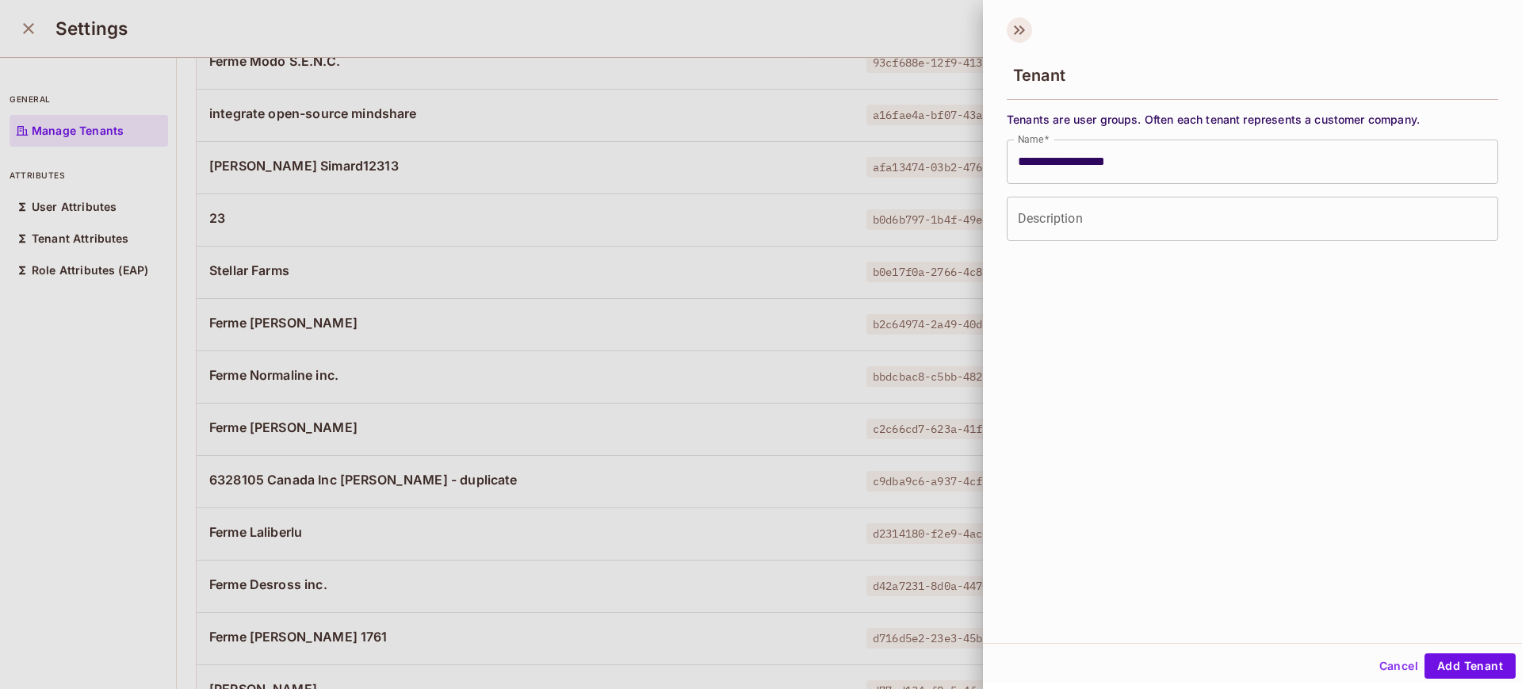
click at [1022, 30] on icon at bounding box center [1018, 29] width 25 height 25
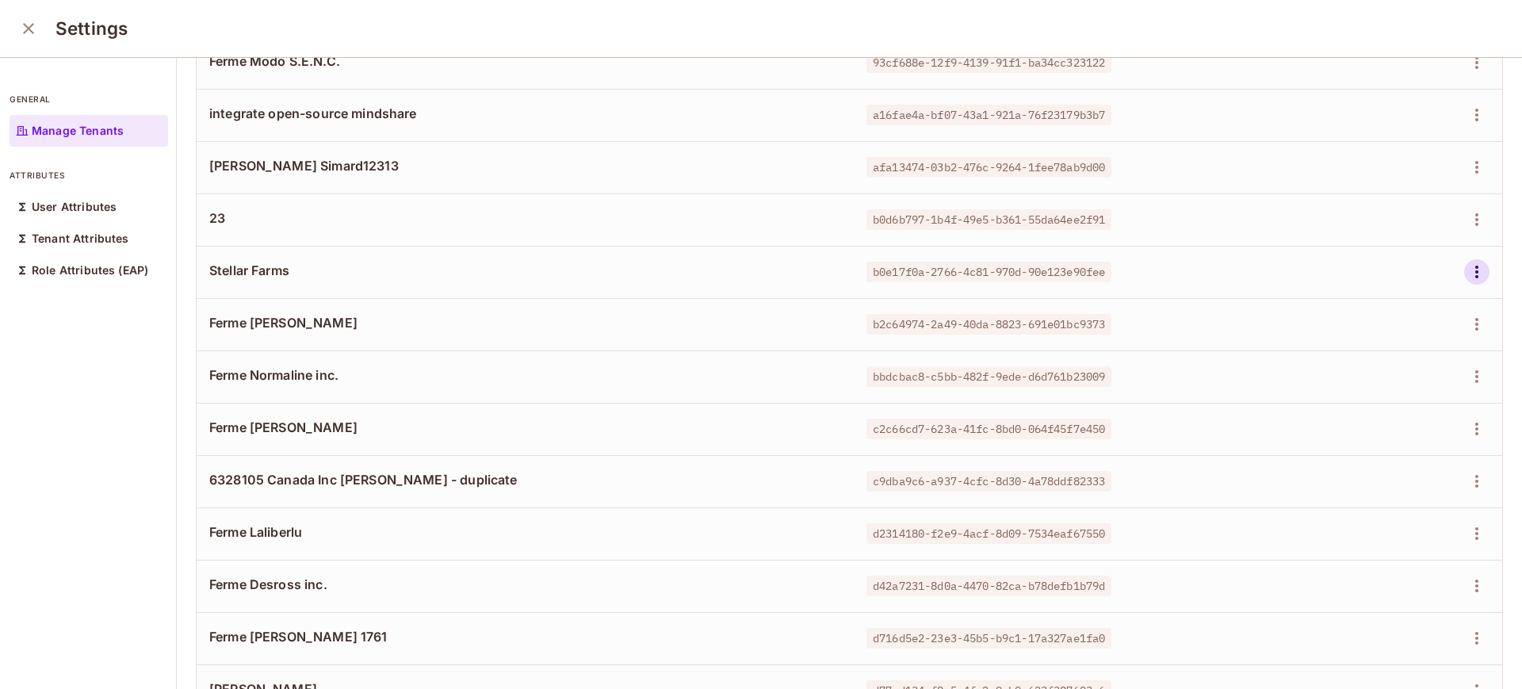
click at [1467, 267] on icon "button" at bounding box center [1476, 271] width 19 height 19
click at [1385, 309] on li "Edit" at bounding box center [1384, 308] width 140 height 35
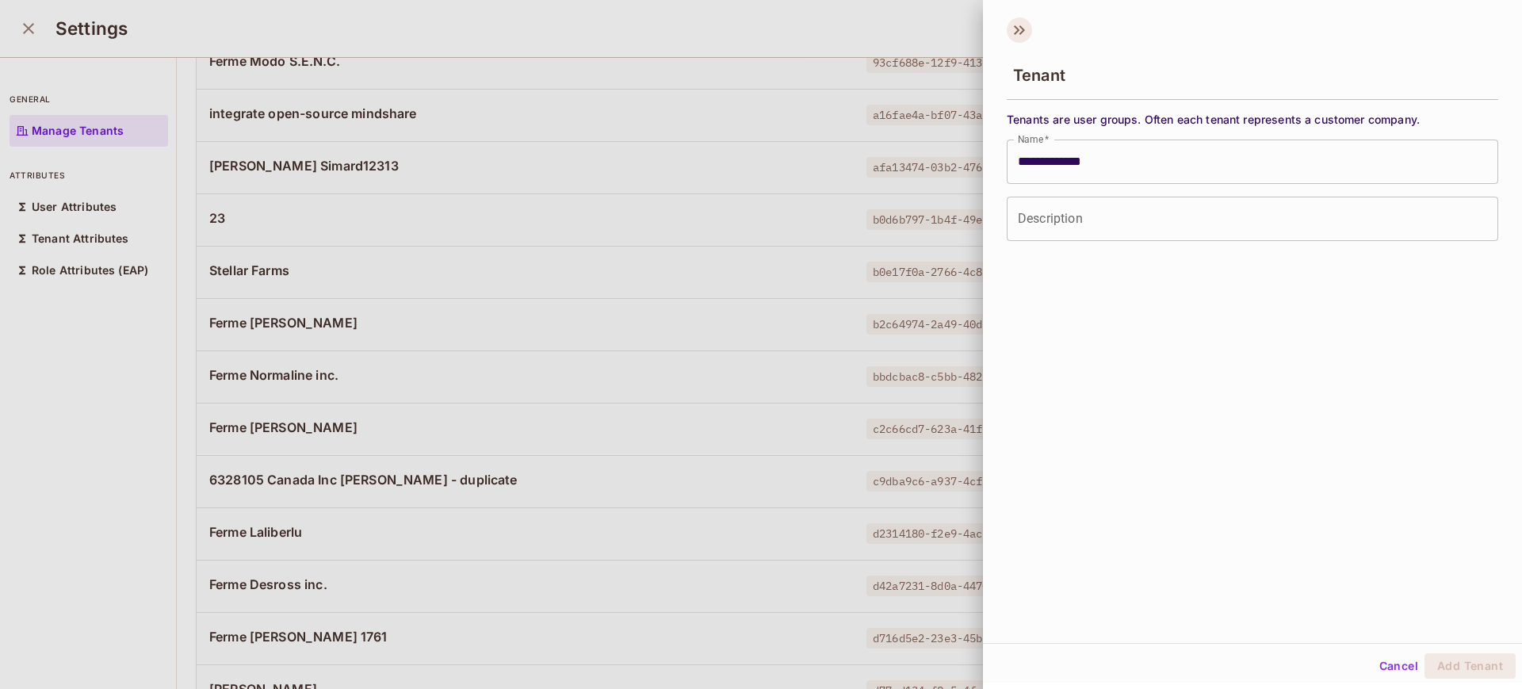
click at [1014, 25] on icon at bounding box center [1018, 29] width 25 height 25
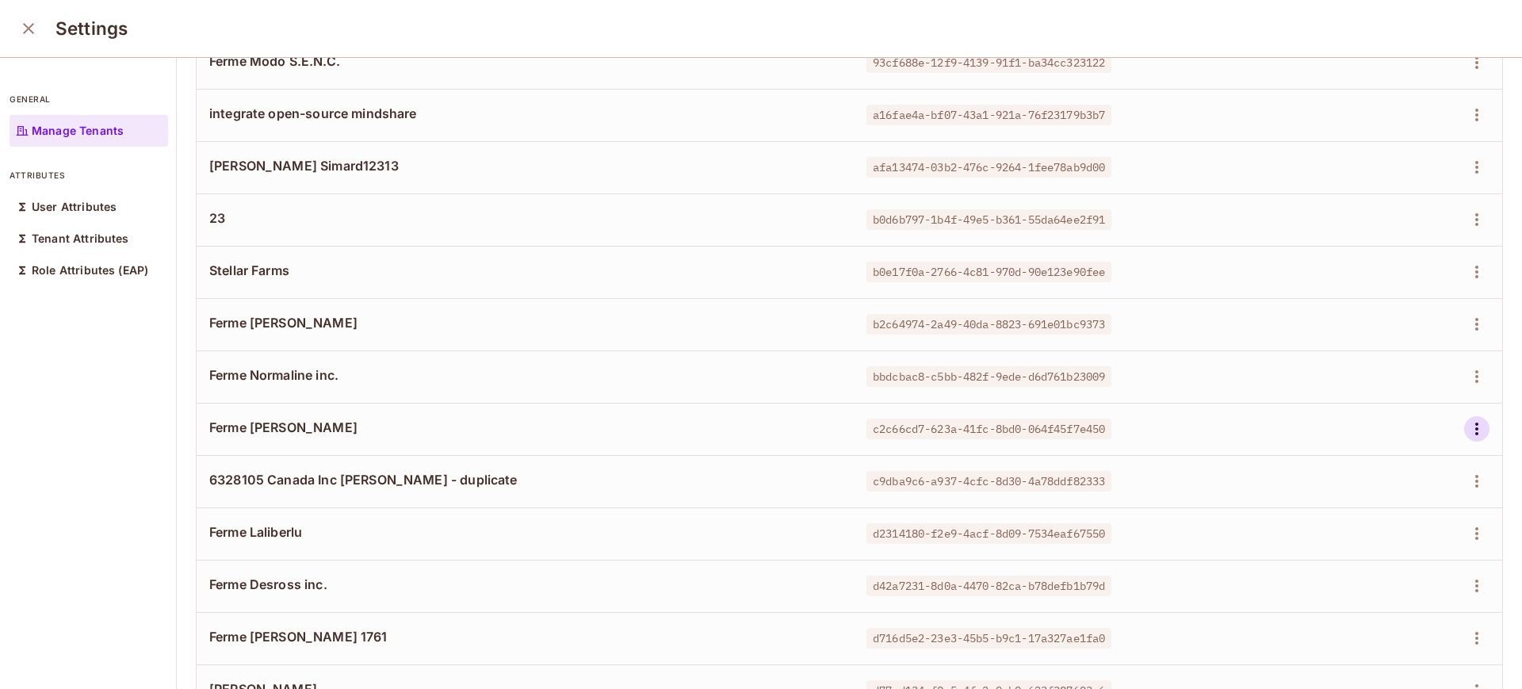
click at [1464, 428] on button "button" at bounding box center [1476, 428] width 25 height 25
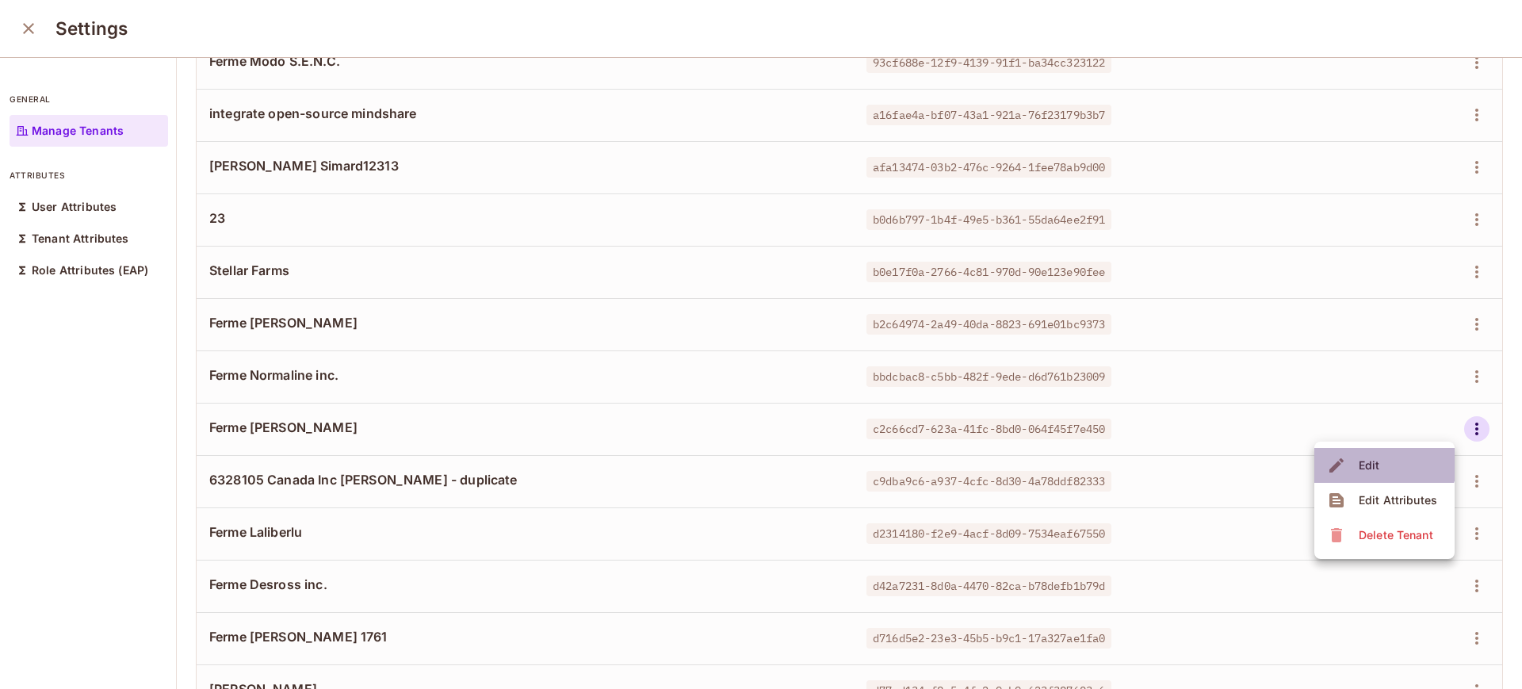
click at [1373, 455] on span "Edit" at bounding box center [1369, 465] width 31 height 25
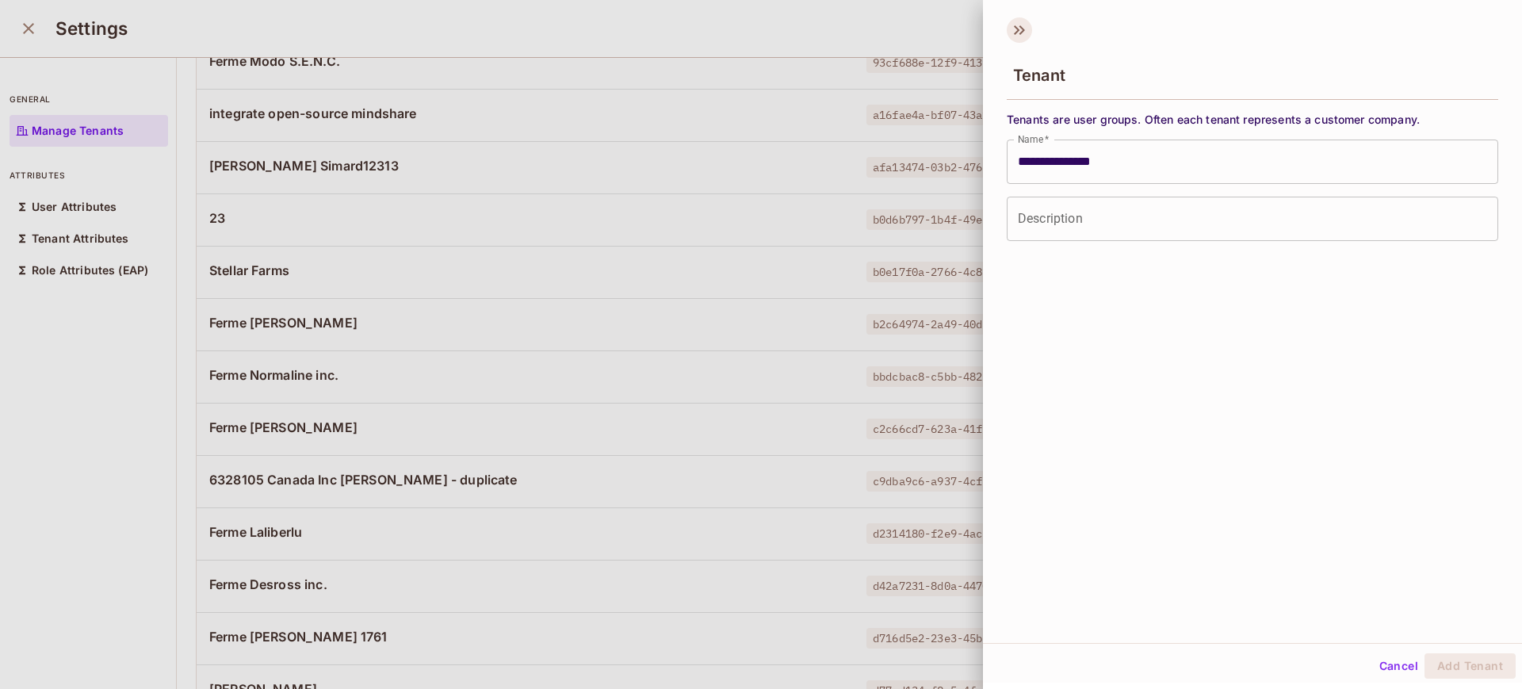
click at [1016, 27] on icon at bounding box center [1017, 30] width 6 height 10
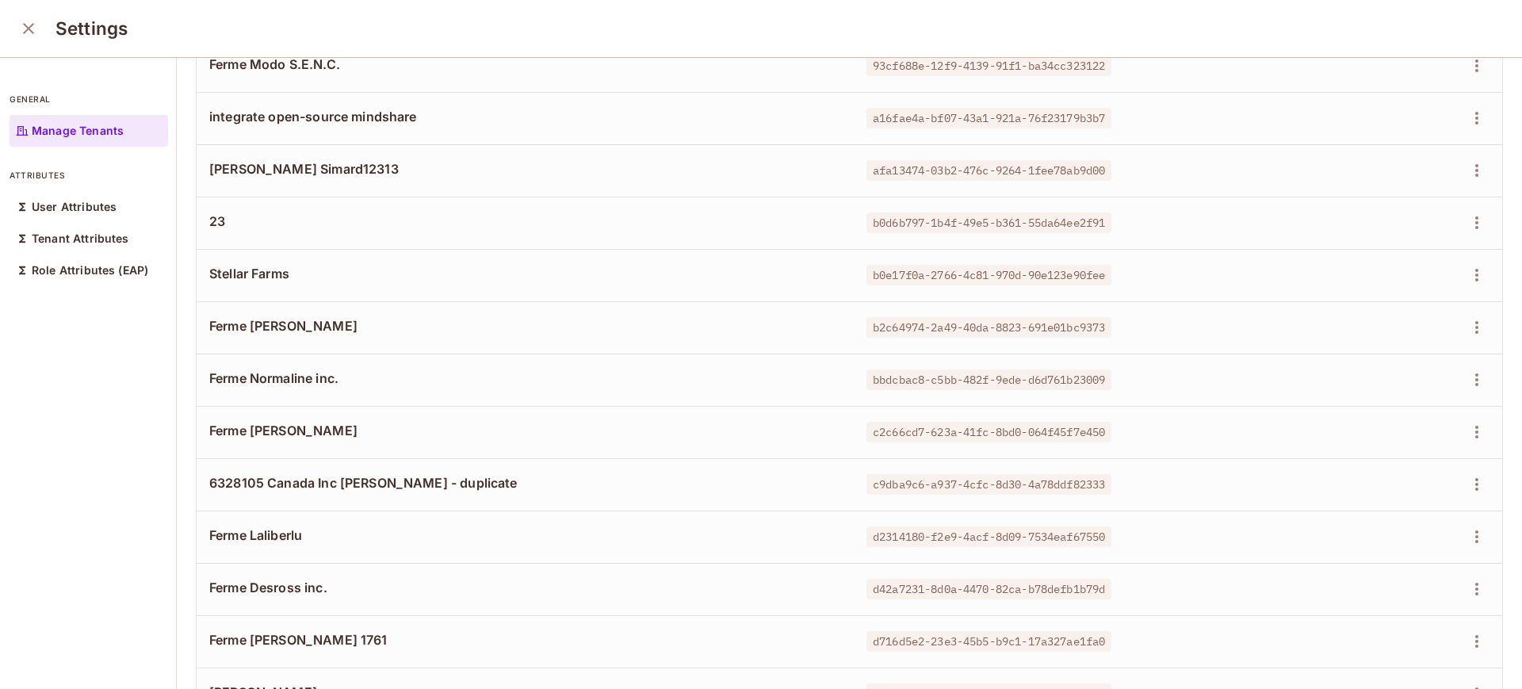
scroll to position [1757, 0]
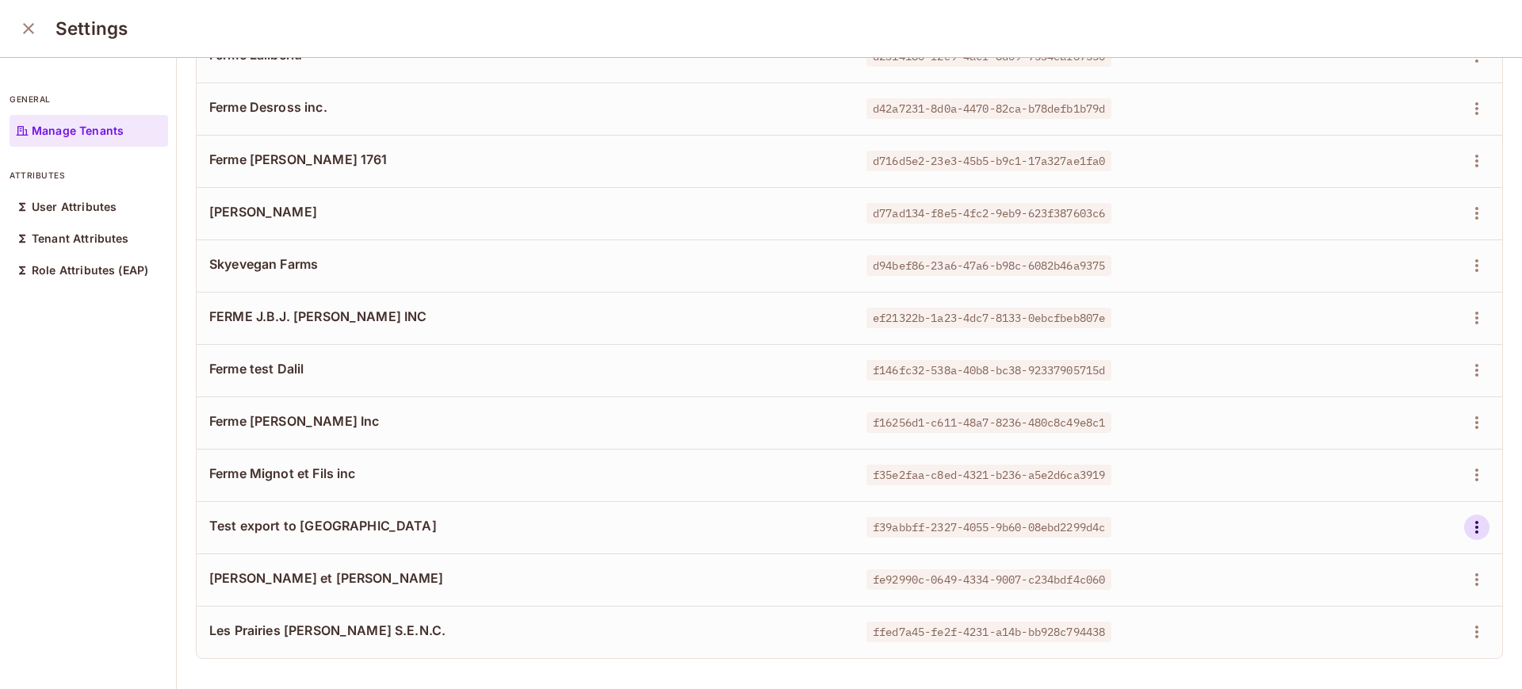
click at [1467, 518] on icon "button" at bounding box center [1476, 527] width 19 height 19
click at [1349, 544] on div "Edit" at bounding box center [1356, 551] width 58 height 25
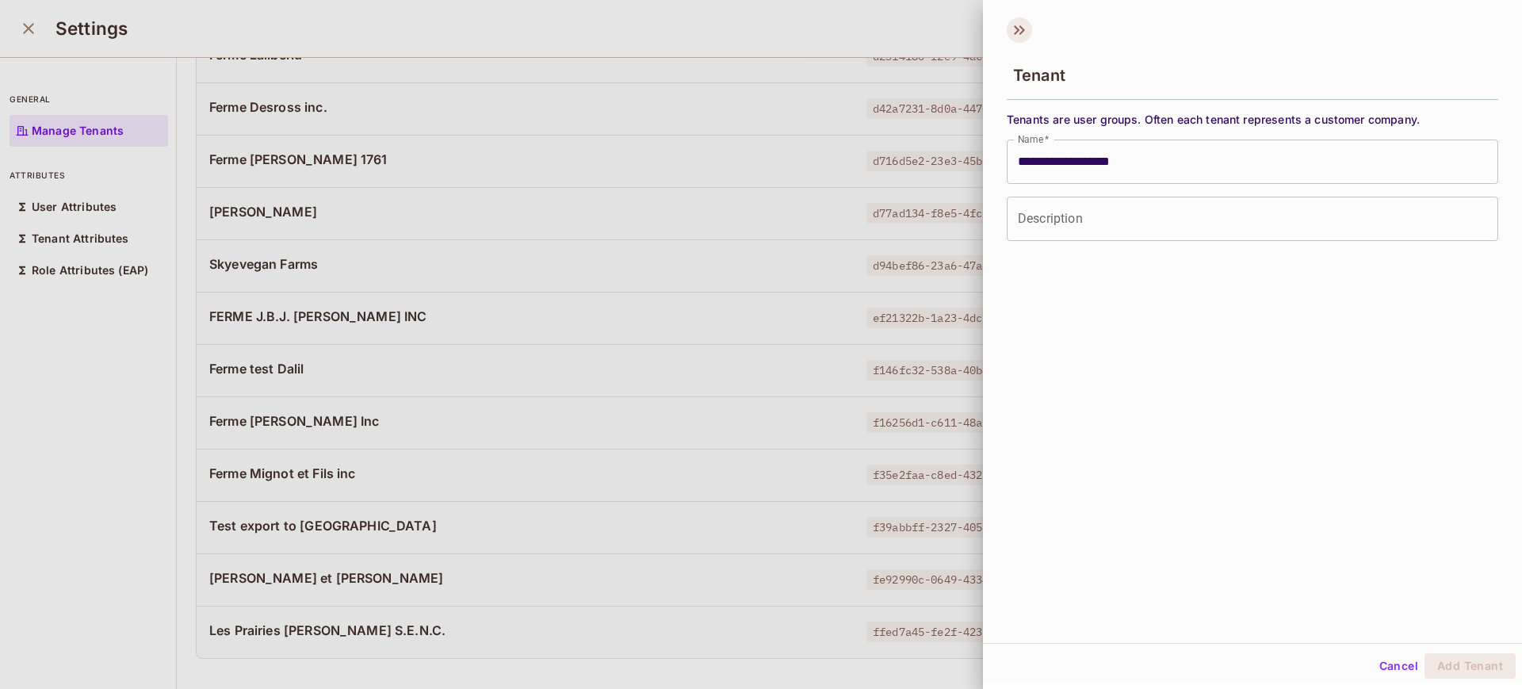
click at [1010, 25] on icon at bounding box center [1018, 29] width 25 height 25
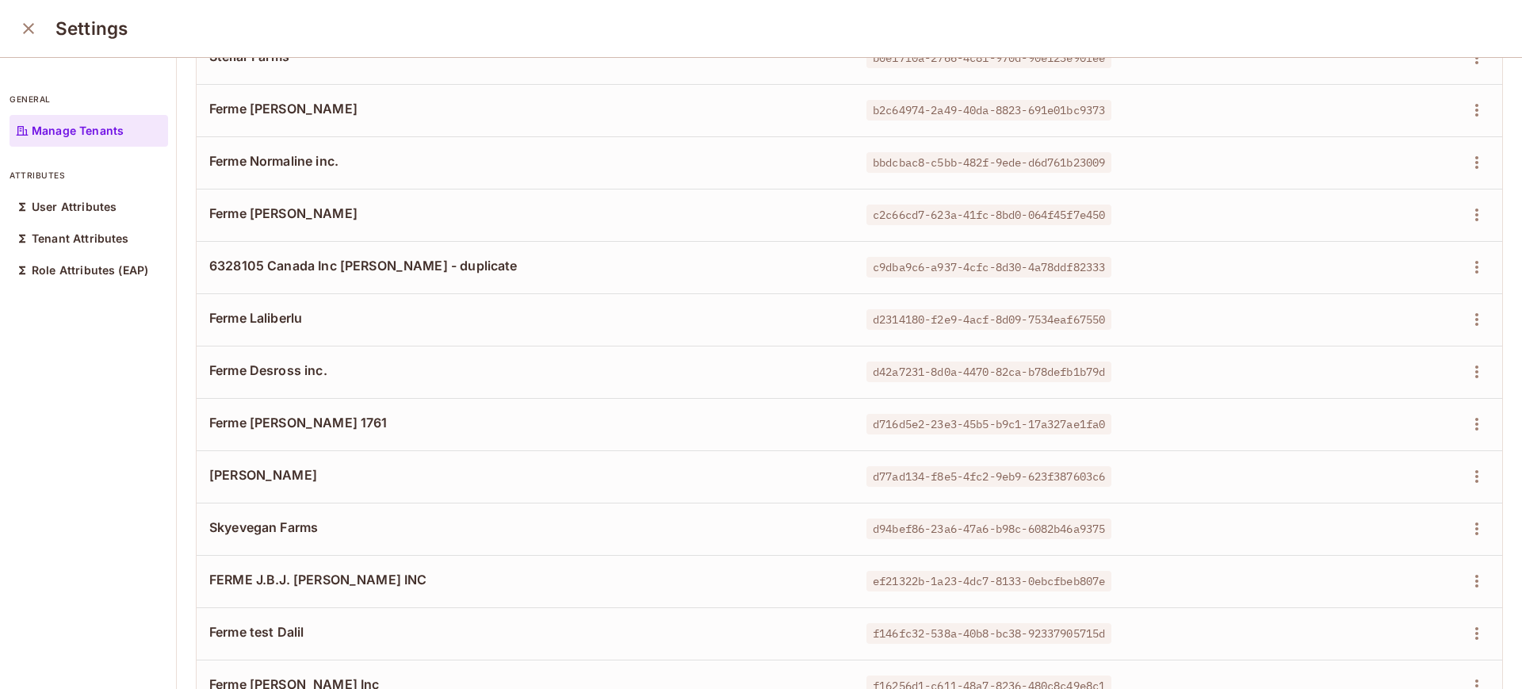
scroll to position [679, 0]
